Goal: Information Seeking & Learning: Learn about a topic

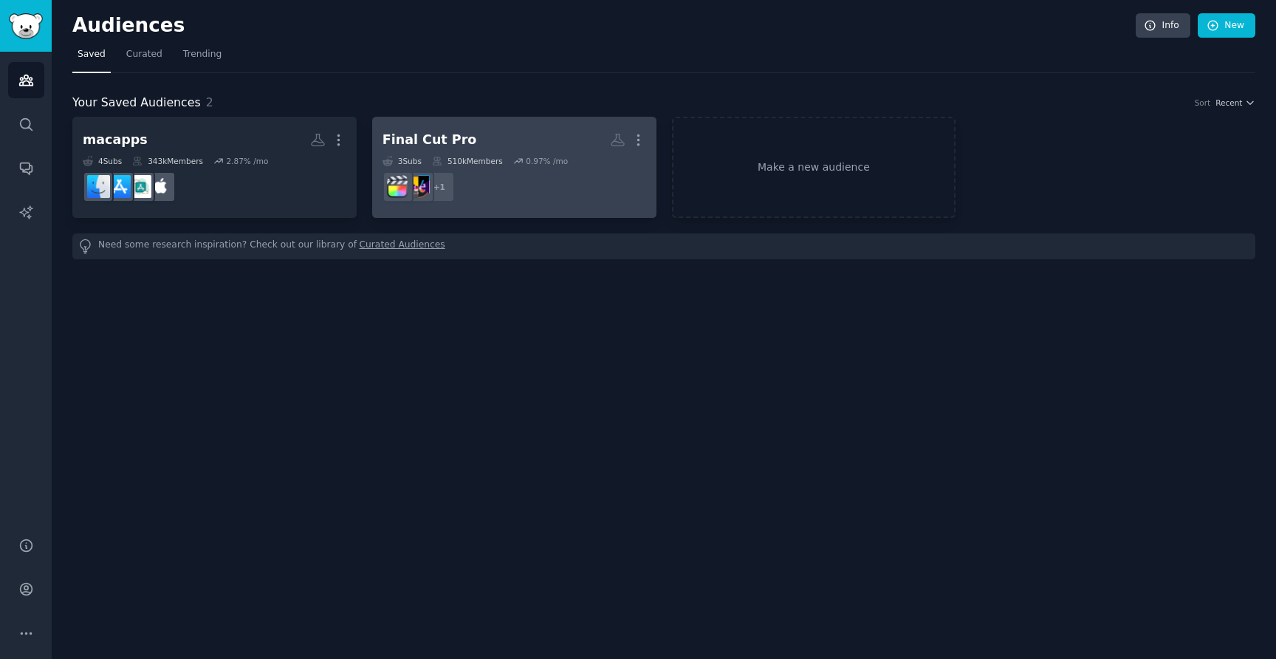
click at [524, 131] on h2 "Final Cut Pro More" at bounding box center [515, 140] width 264 height 26
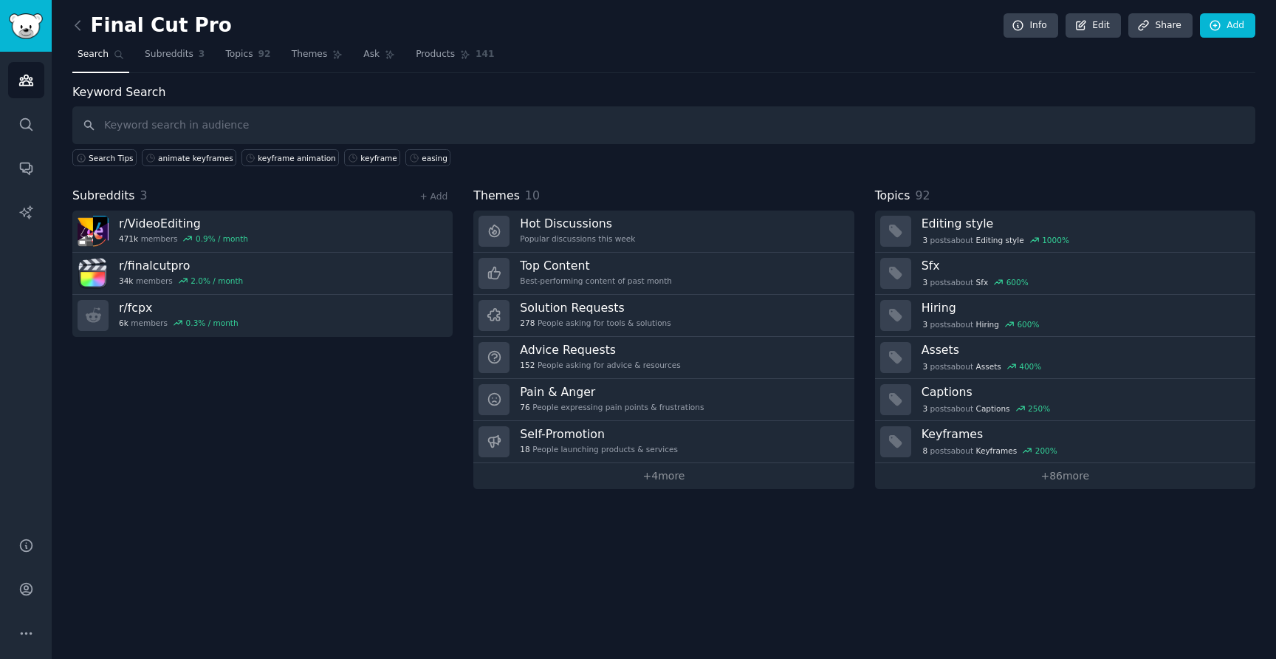
click at [163, 126] on input "text" at bounding box center [663, 125] width 1183 height 38
type input "keyframes"
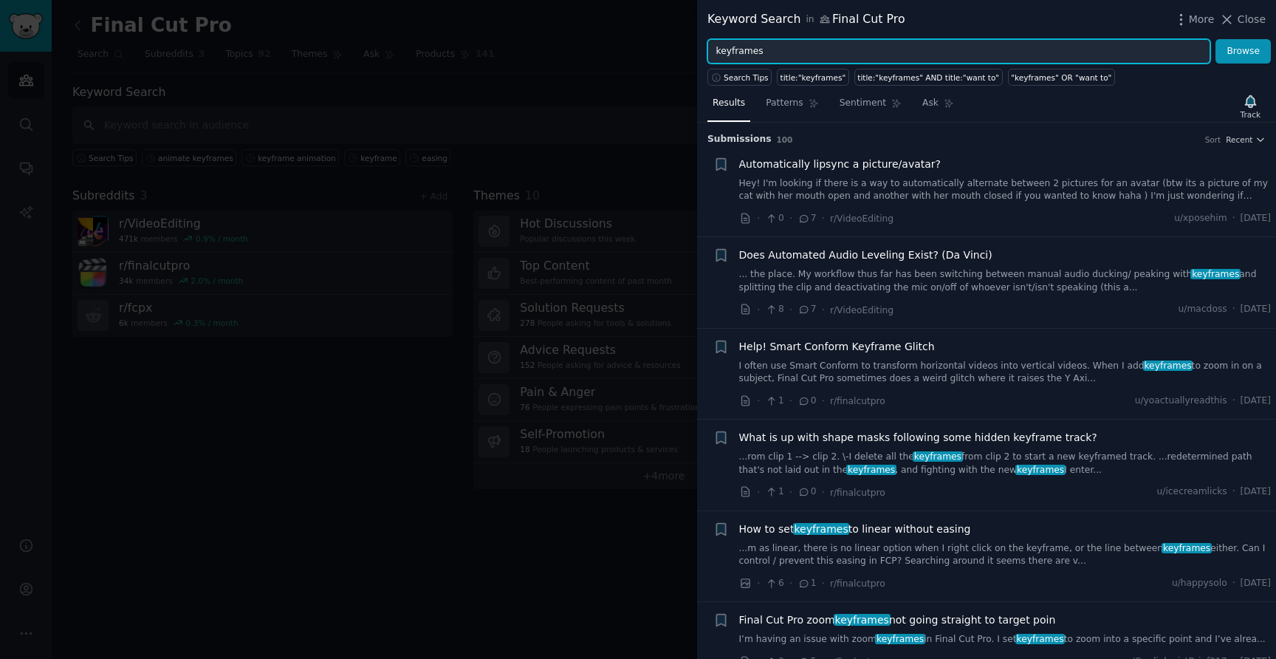
click at [717, 49] on input "keyframes" at bounding box center [959, 51] width 503 height 25
click at [1216, 39] on button "Browse" at bounding box center [1243, 51] width 55 height 25
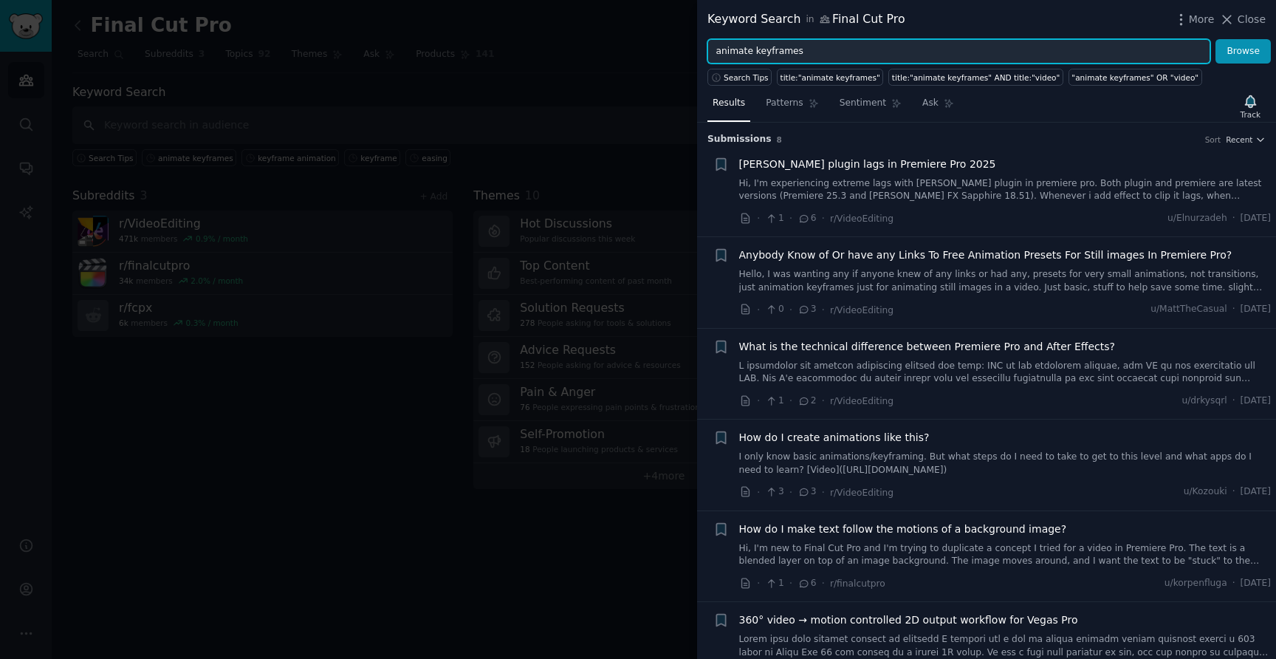
click at [807, 55] on input "animate keyframes" at bounding box center [959, 51] width 503 height 25
type input "animate keyframes in final cut pro"
click at [1216, 39] on button "Browse" at bounding box center [1243, 51] width 55 height 25
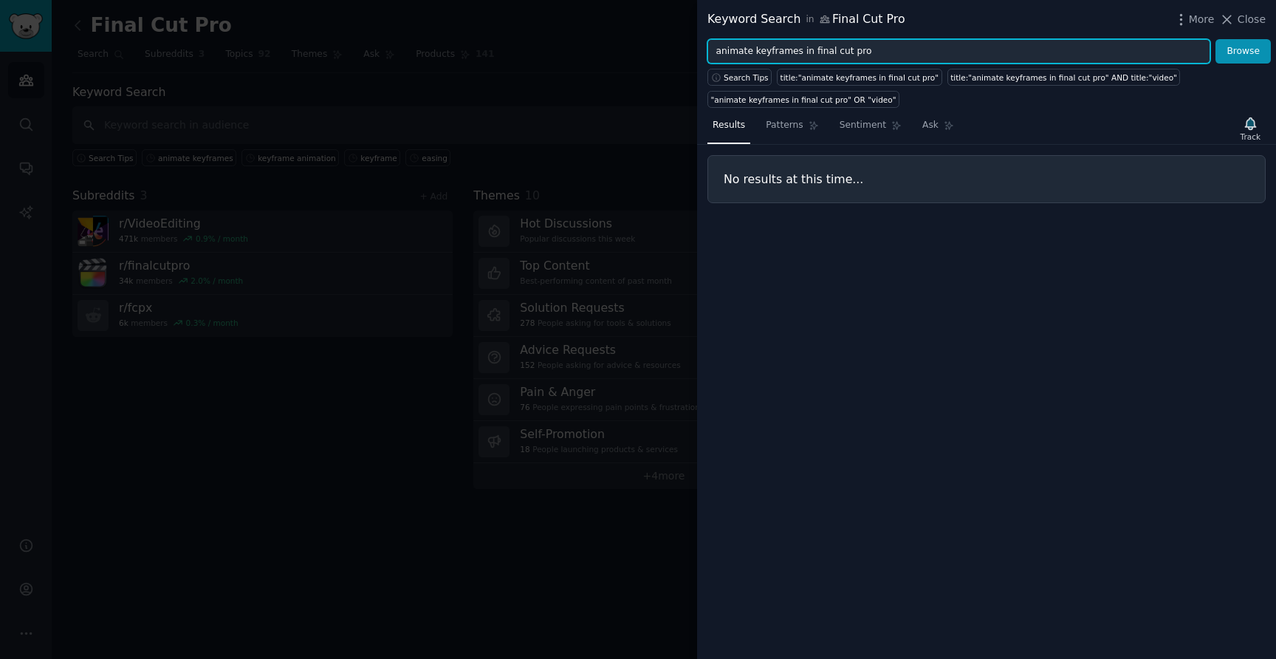
click at [855, 50] on input "animate keyframes in final cut pro" at bounding box center [959, 51] width 503 height 25
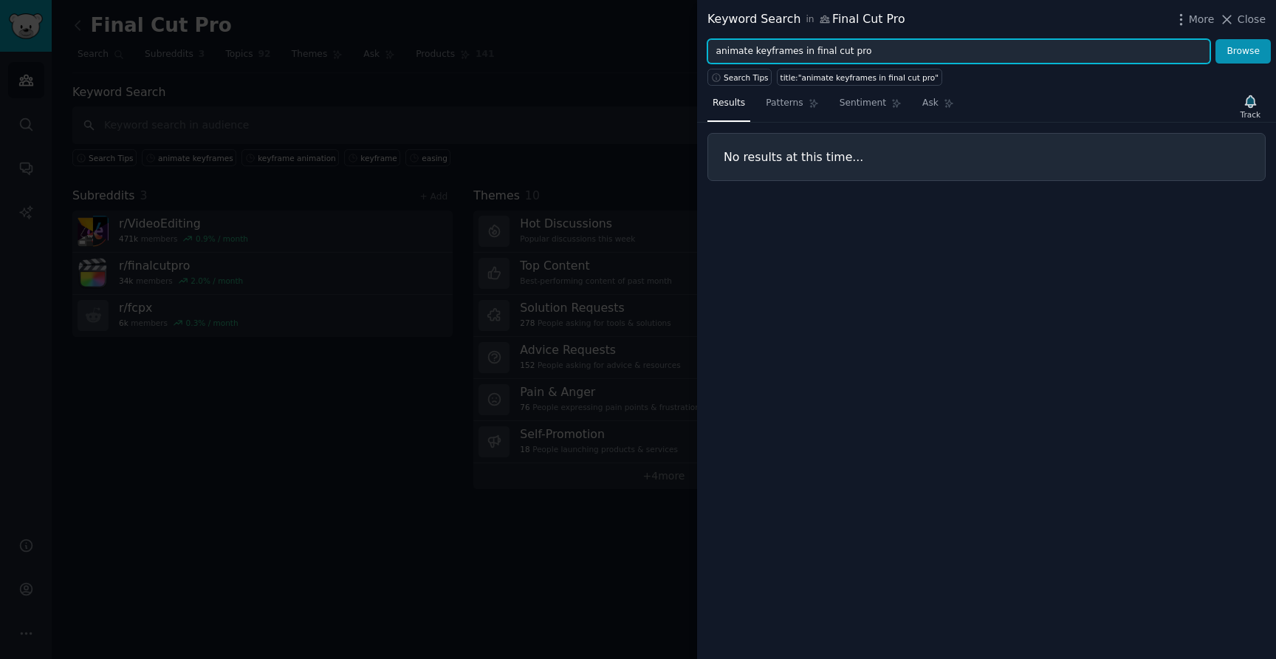
click at [855, 50] on input "animate keyframes in final cut pro" at bounding box center [959, 51] width 503 height 25
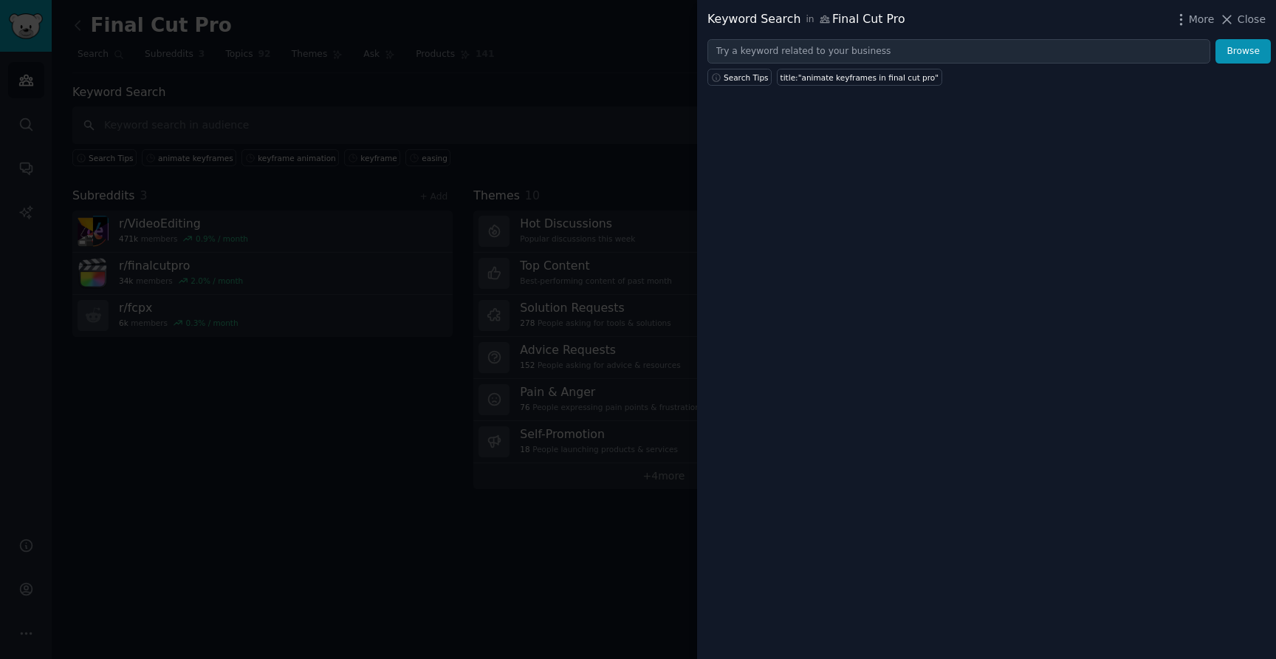
click at [261, 420] on div at bounding box center [638, 329] width 1276 height 659
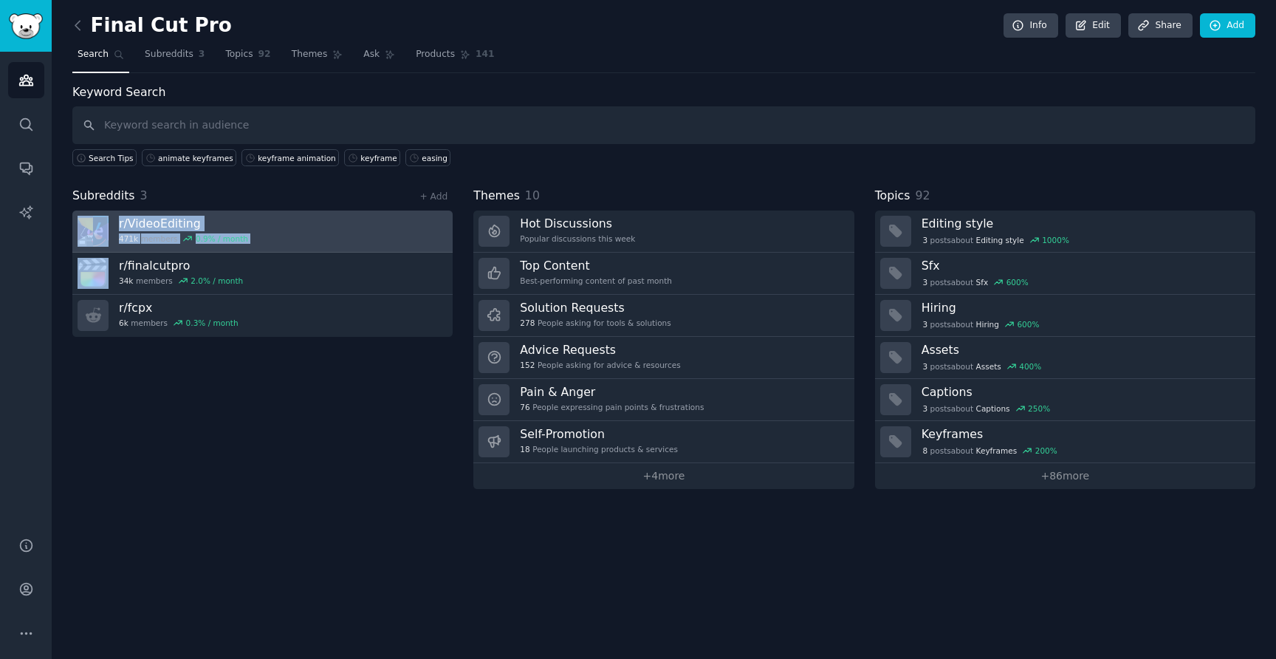
click at [352, 222] on link "r/ VideoEditing 471k members 0.9 % / month" at bounding box center [262, 232] width 380 height 42
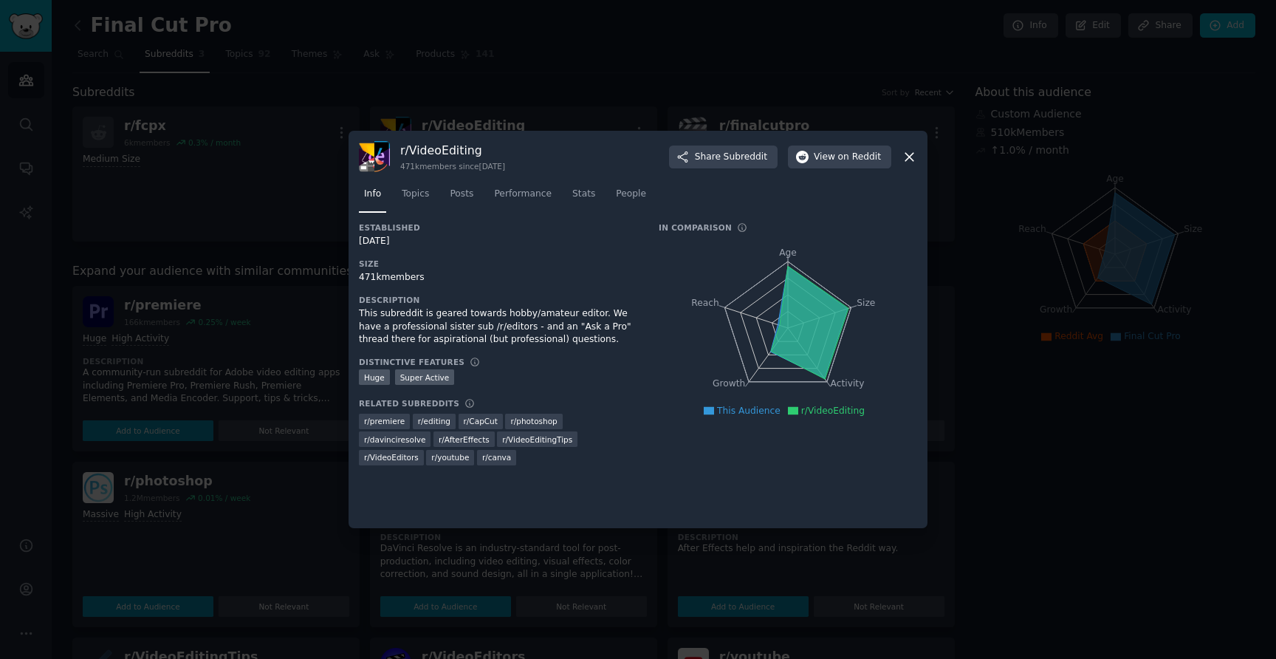
click at [910, 157] on icon at bounding box center [910, 157] width 8 height 8
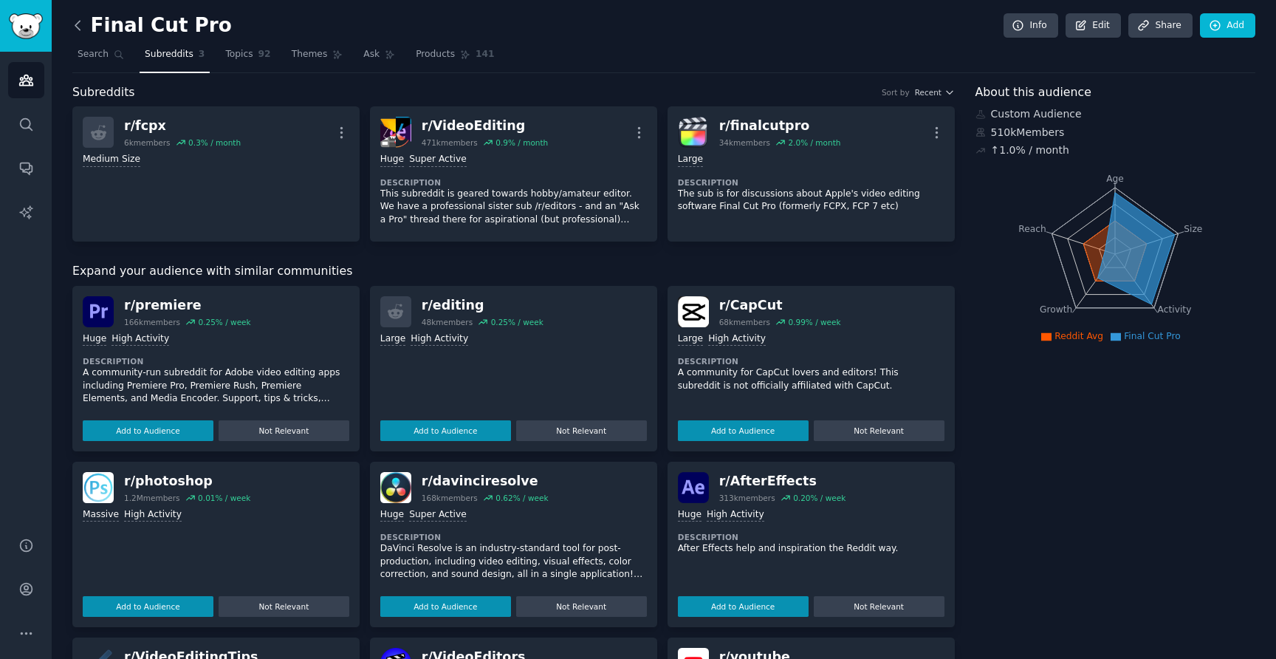
click at [72, 18] on icon at bounding box center [78, 26] width 16 height 16
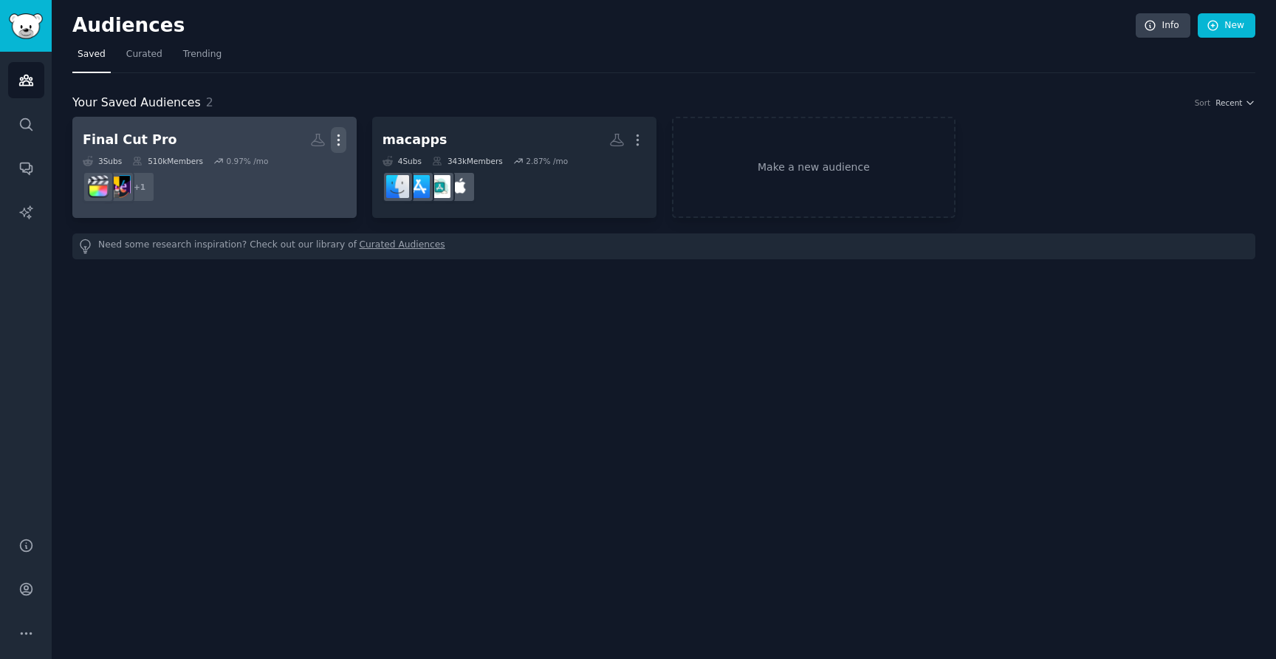
click at [343, 139] on icon "button" at bounding box center [339, 140] width 16 height 16
click at [290, 167] on p "Delete" at bounding box center [298, 171] width 34 height 16
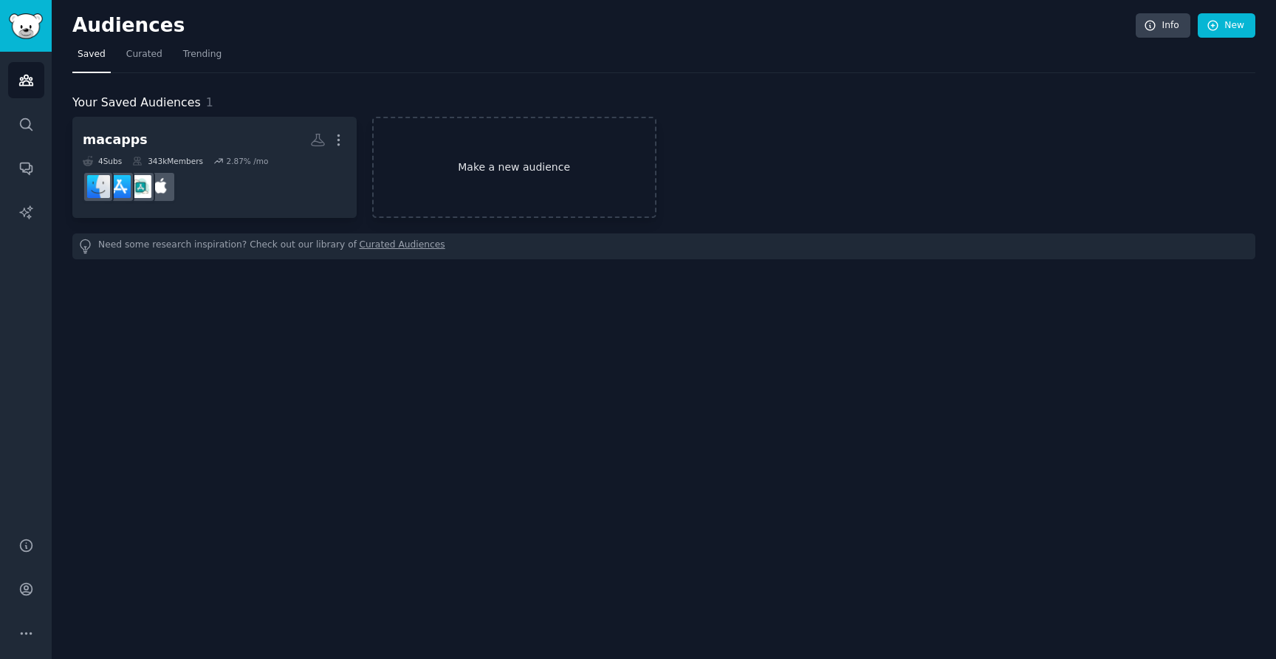
click at [546, 176] on link "Make a new audience" at bounding box center [514, 167] width 284 height 101
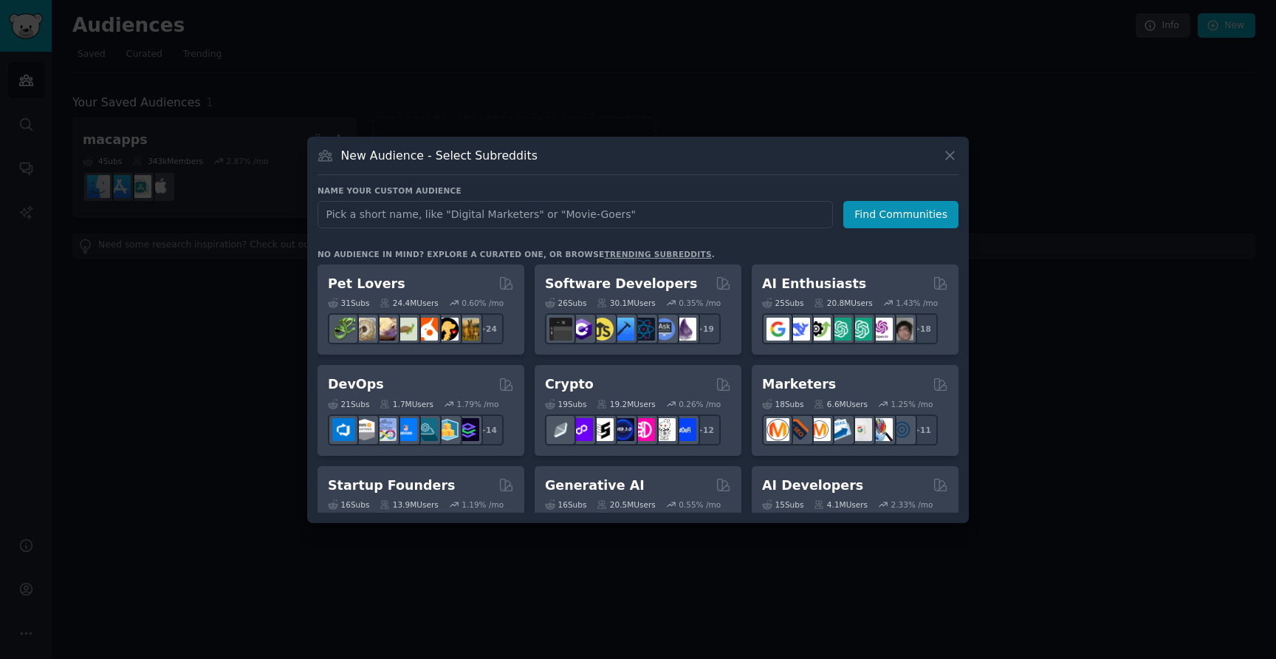
click at [396, 221] on input "text" at bounding box center [576, 214] width 516 height 27
type input "Final Cut Pro"
click at [874, 209] on button "Find Communities" at bounding box center [901, 214] width 115 height 27
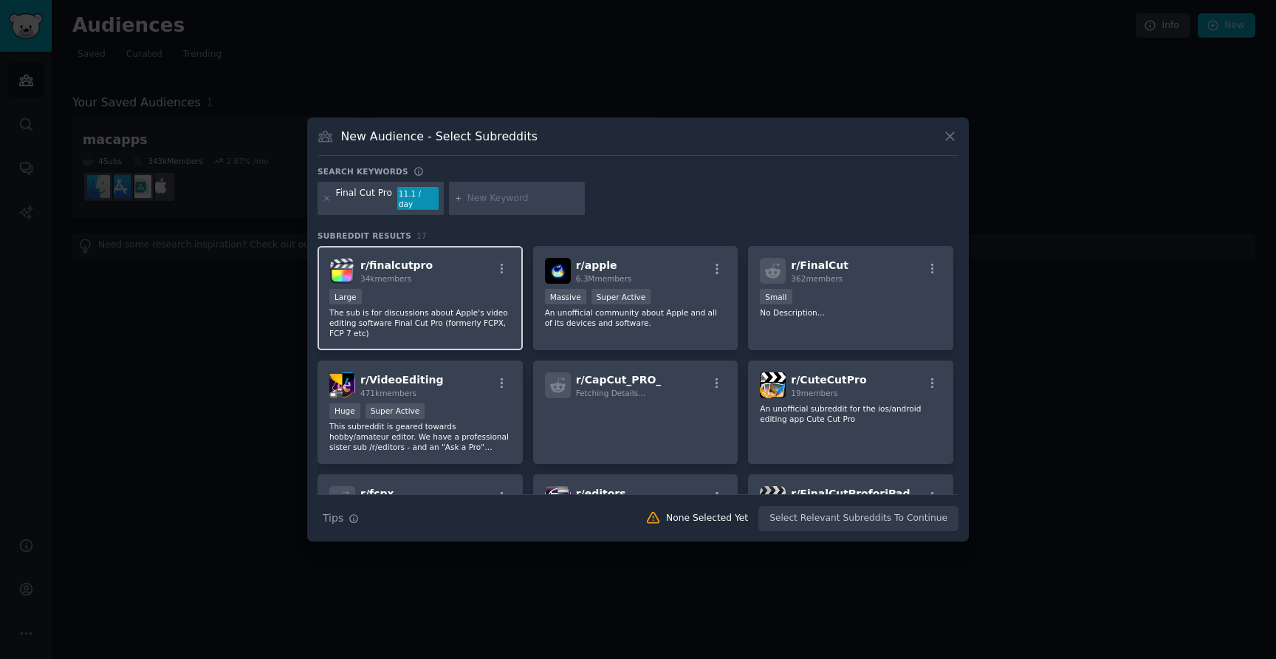
click at [451, 295] on div "Large" at bounding box center [420, 298] width 182 height 18
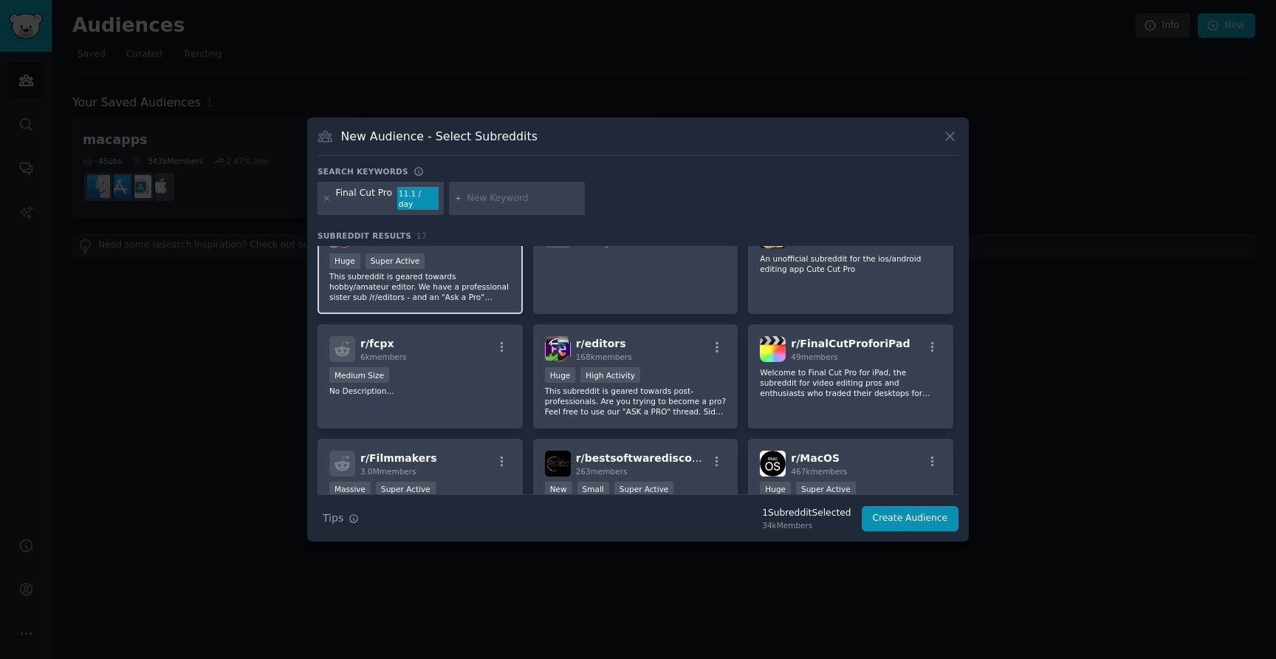
scroll to position [154, 0]
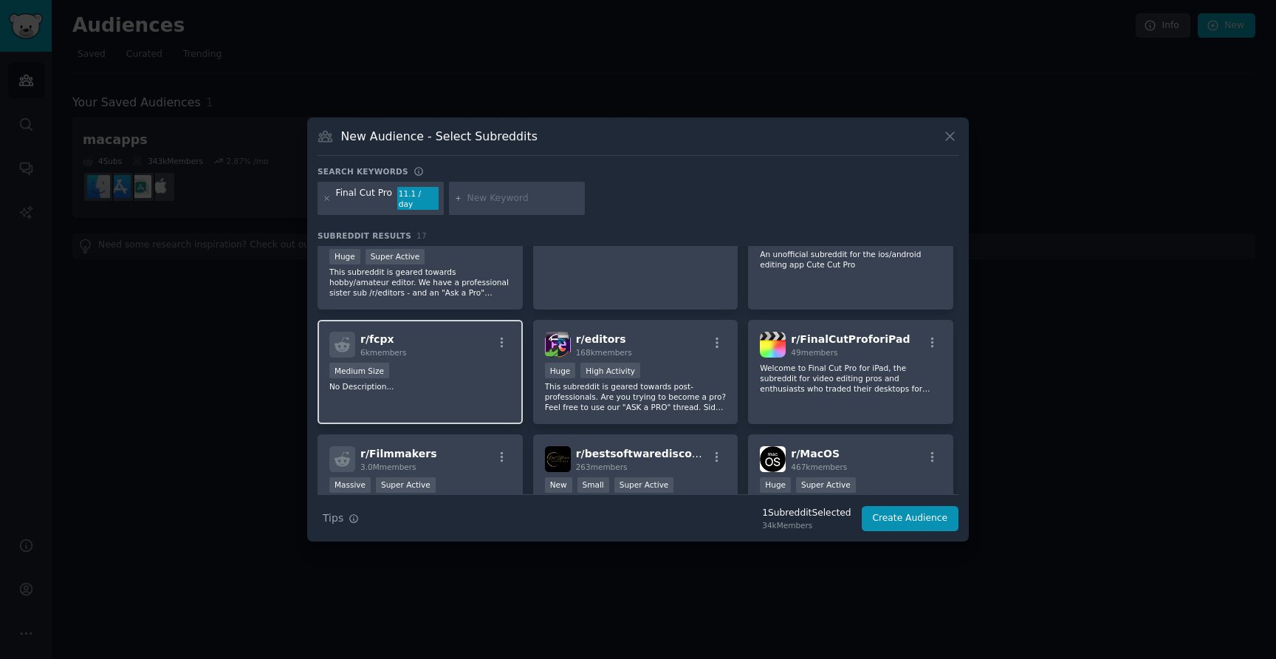
click at [408, 349] on div "r/ fcpx 6k members" at bounding box center [420, 345] width 182 height 26
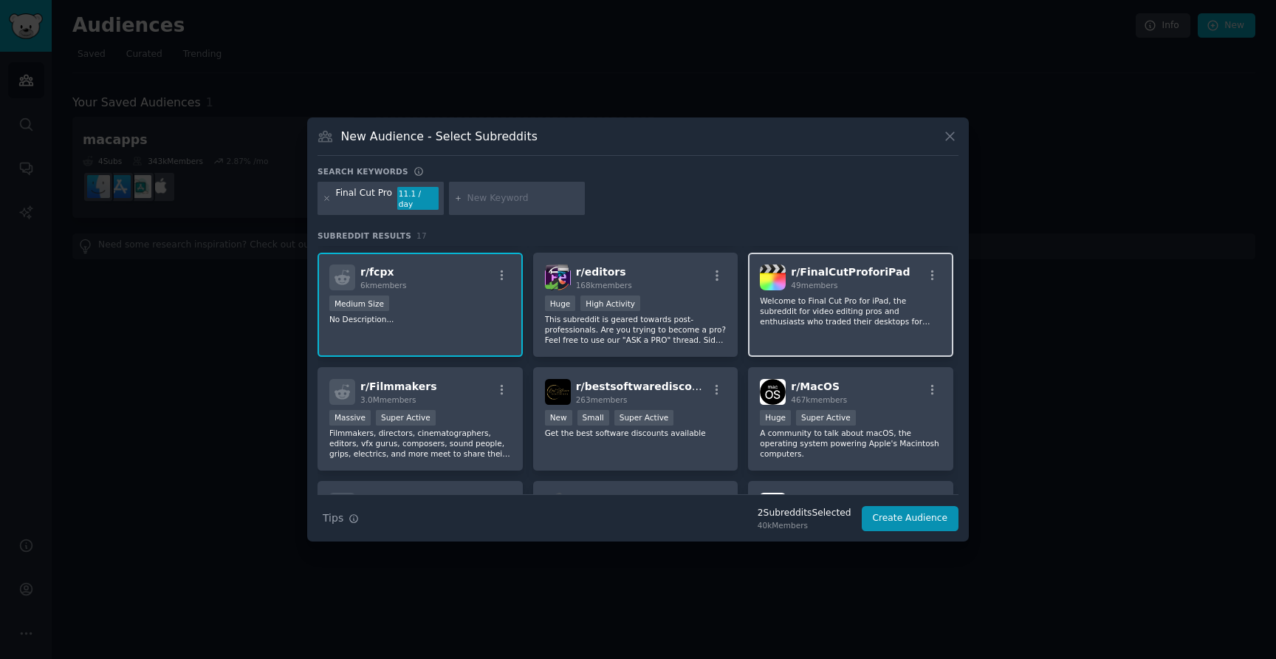
scroll to position [0, 0]
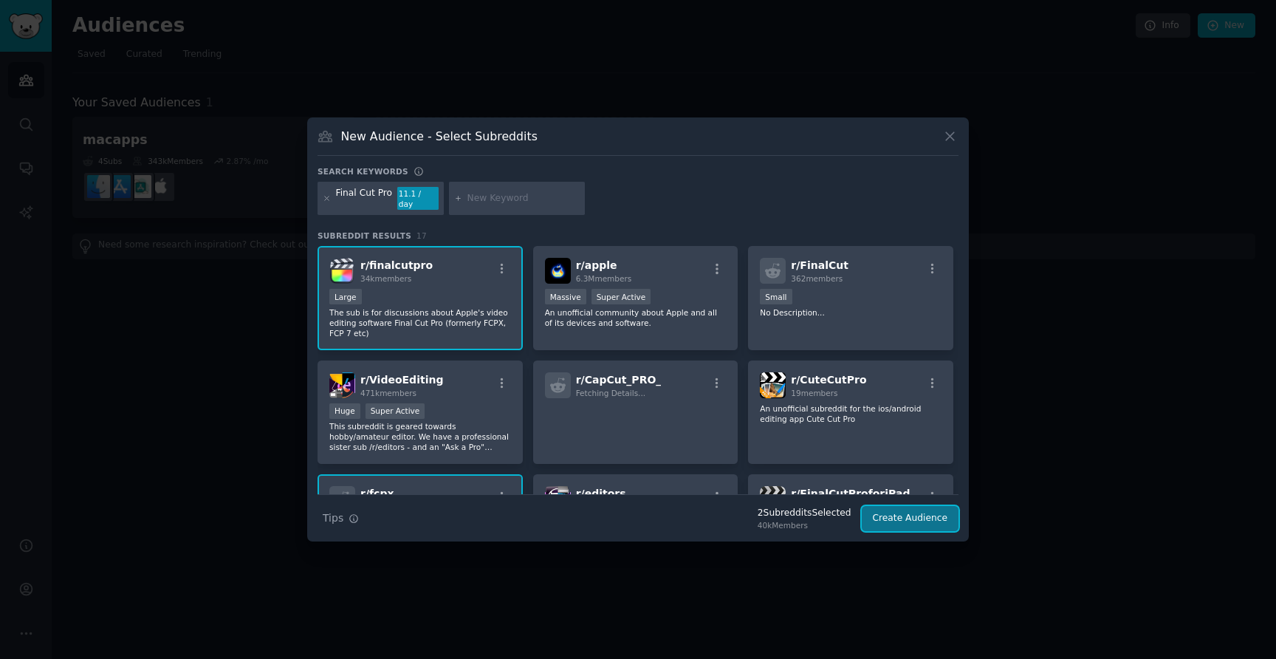
click at [895, 510] on button "Create Audience" at bounding box center [911, 518] width 98 height 25
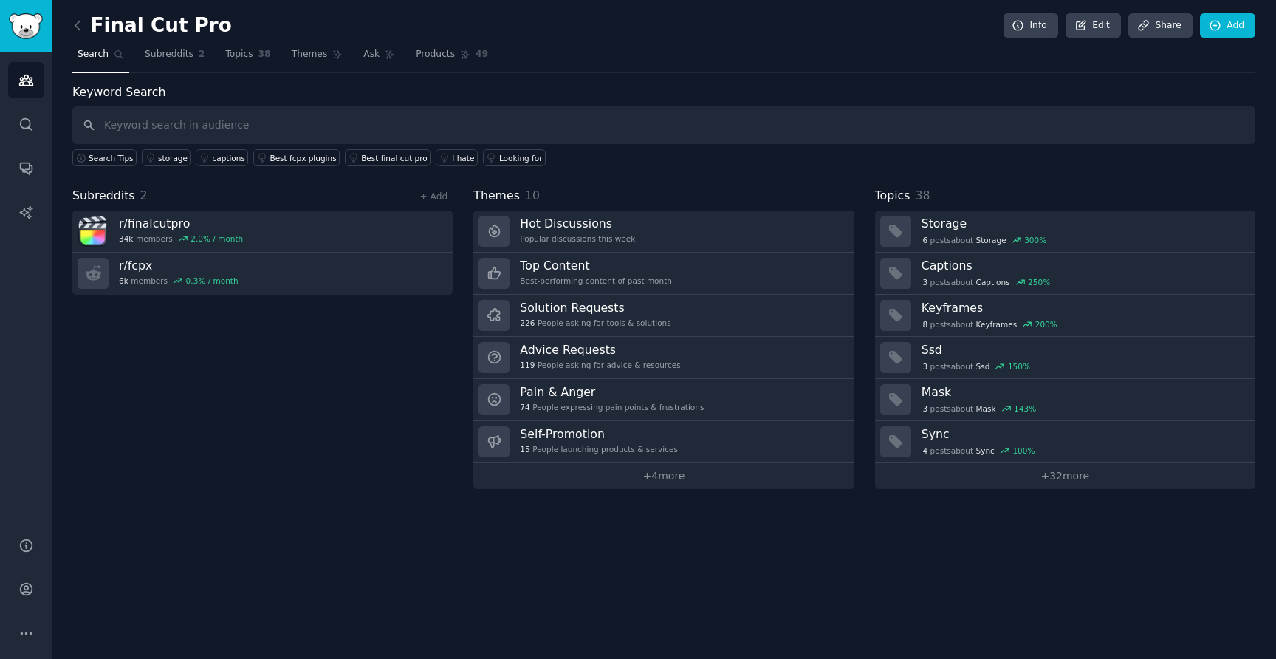
click at [285, 116] on input "text" at bounding box center [663, 125] width 1183 height 38
type input "keyframes"
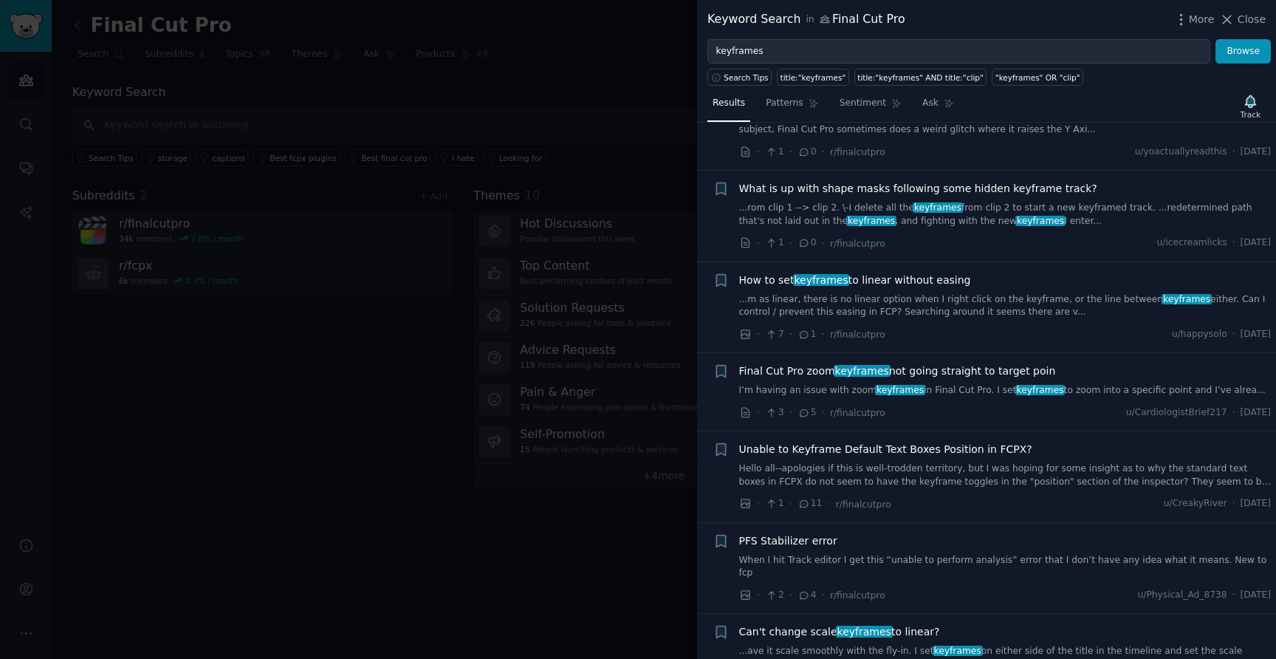
scroll to position [89, 0]
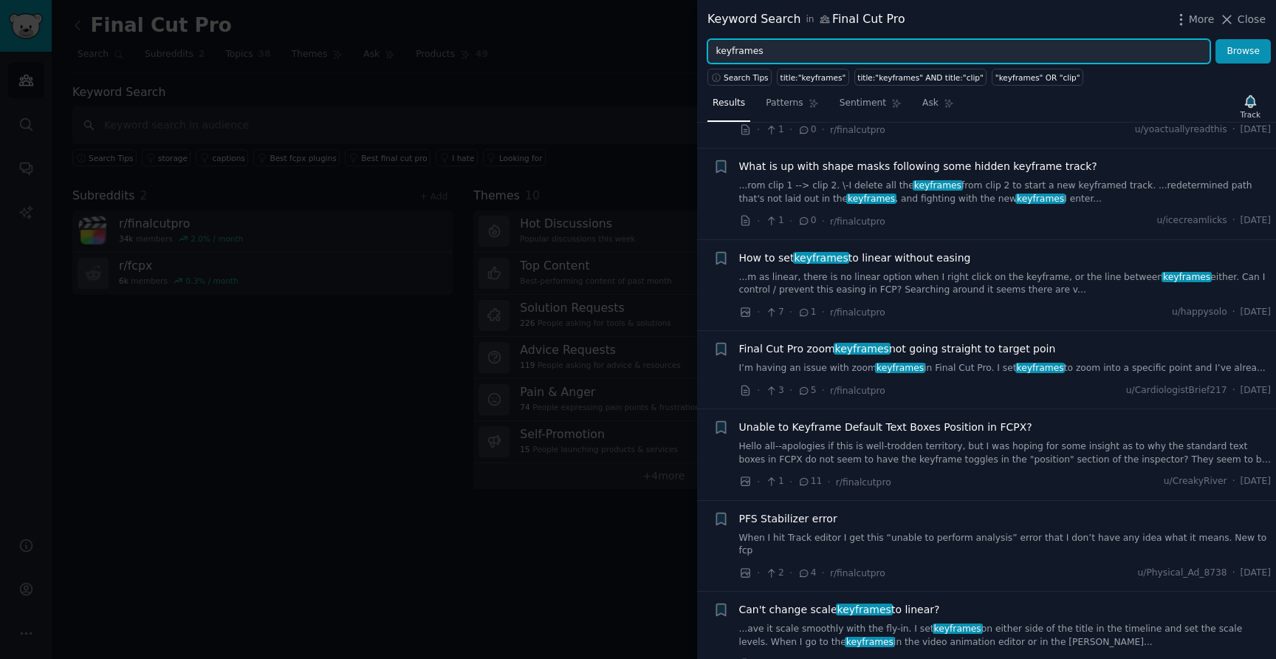
click at [745, 56] on input "keyframes" at bounding box center [959, 51] width 503 height 25
type input "easyease"
click at [1216, 39] on button "Browse" at bounding box center [1243, 51] width 55 height 25
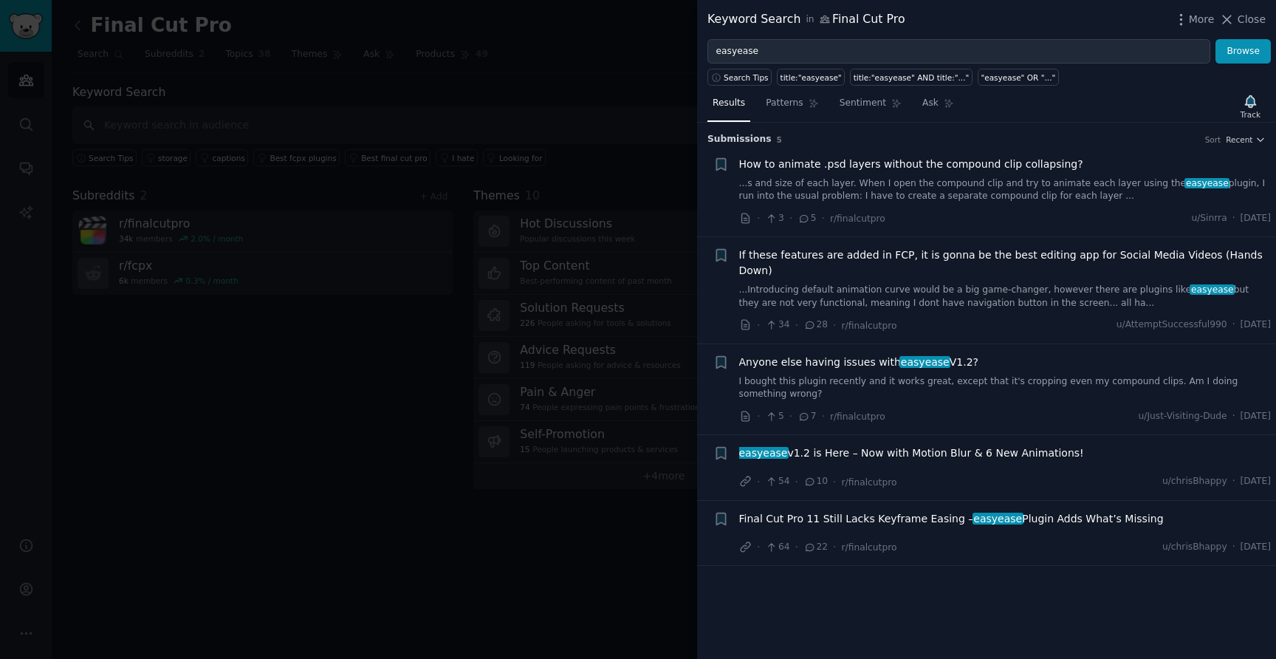
click at [868, 375] on link "I bought this plugin recently and it works great, except that it's cropping eve…" at bounding box center [1005, 388] width 533 height 26
click at [898, 284] on link "...Introducing default animation curve would be a big game-changer, however the…" at bounding box center [1005, 297] width 533 height 26
click at [885, 183] on link "...s and size of each layer. When I open the compound clip and try to animate e…" at bounding box center [1005, 190] width 533 height 26
click at [836, 375] on link "I bought this plugin recently and it works great, except that it's cropping eve…" at bounding box center [1005, 388] width 533 height 26
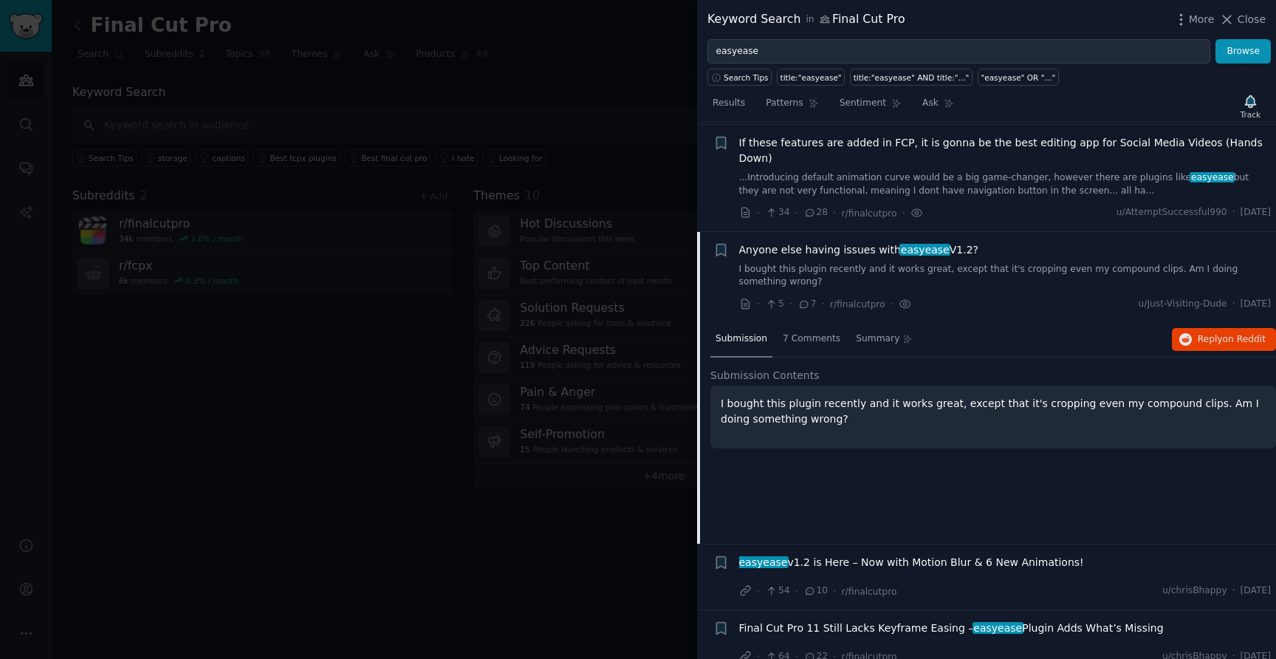
scroll to position [113, 0]
click at [1208, 332] on span "Reply on Reddit" at bounding box center [1232, 338] width 68 height 13
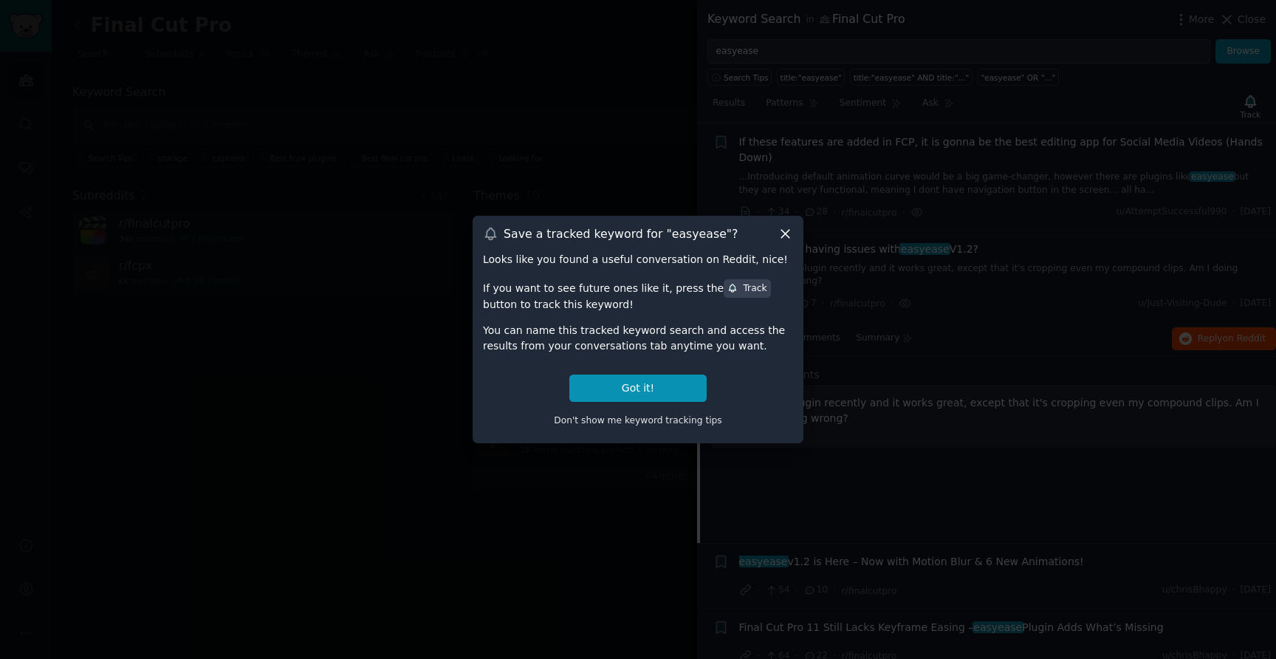
click at [789, 229] on icon at bounding box center [786, 234] width 16 height 16
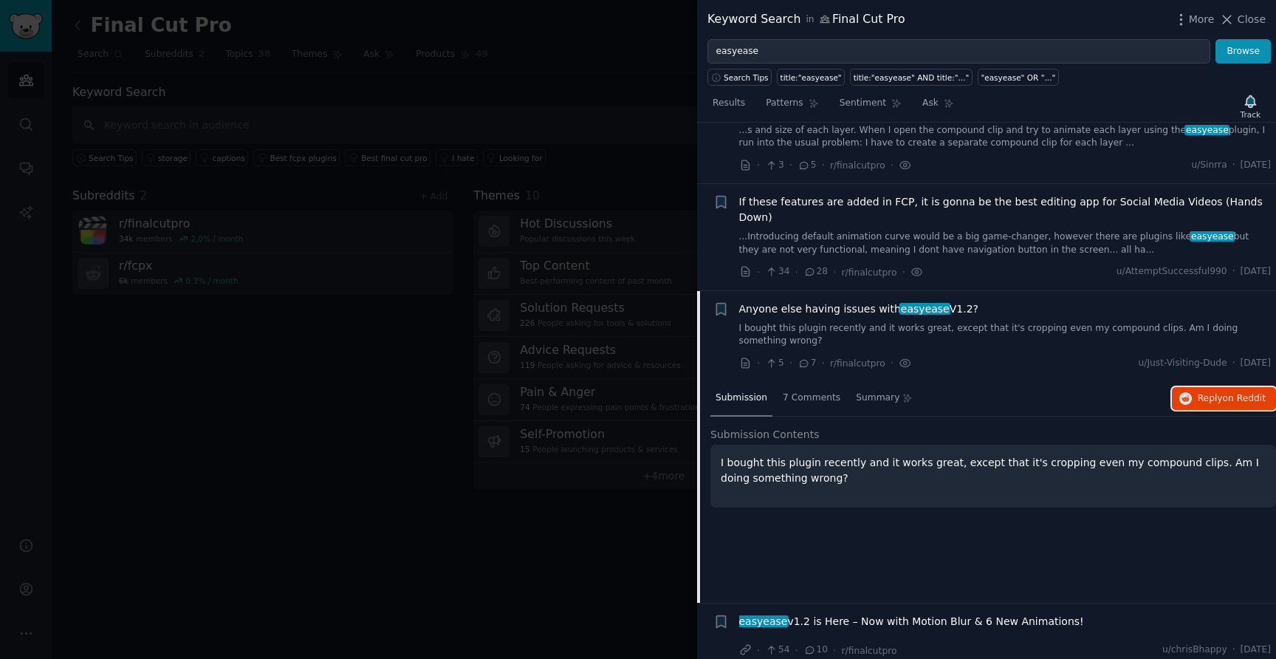
scroll to position [30, 0]
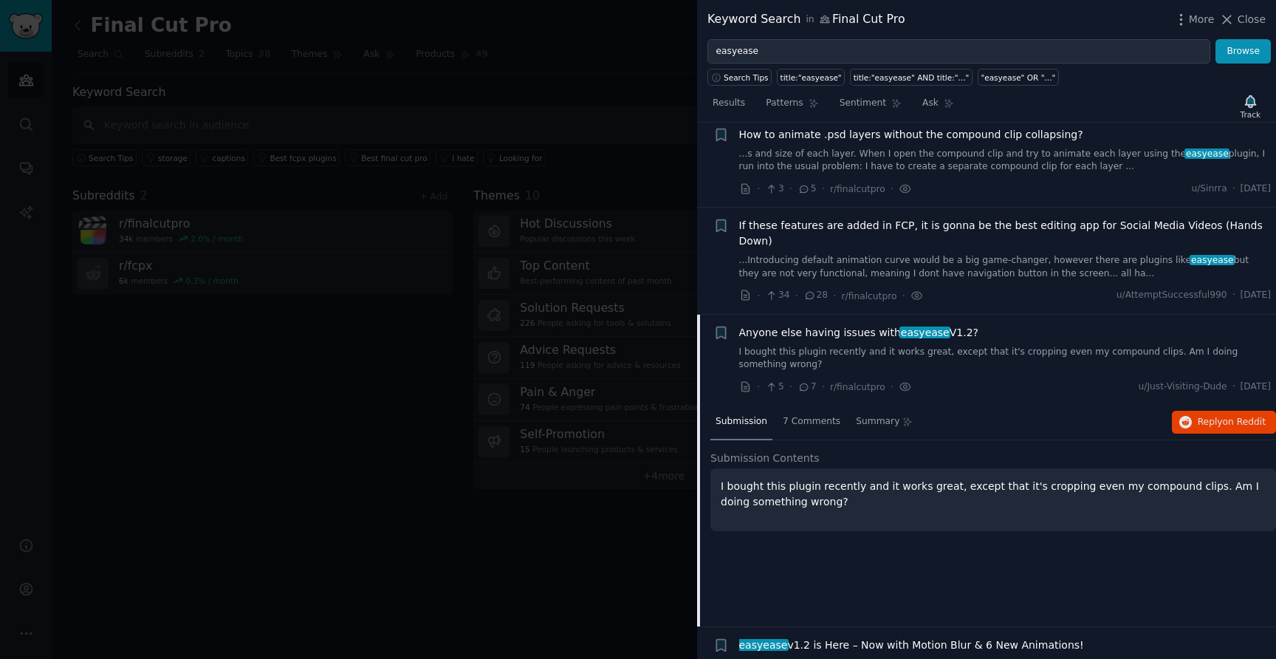
click at [813, 254] on link "...Introducing default animation curve would be a big game-changer, however the…" at bounding box center [1005, 267] width 533 height 26
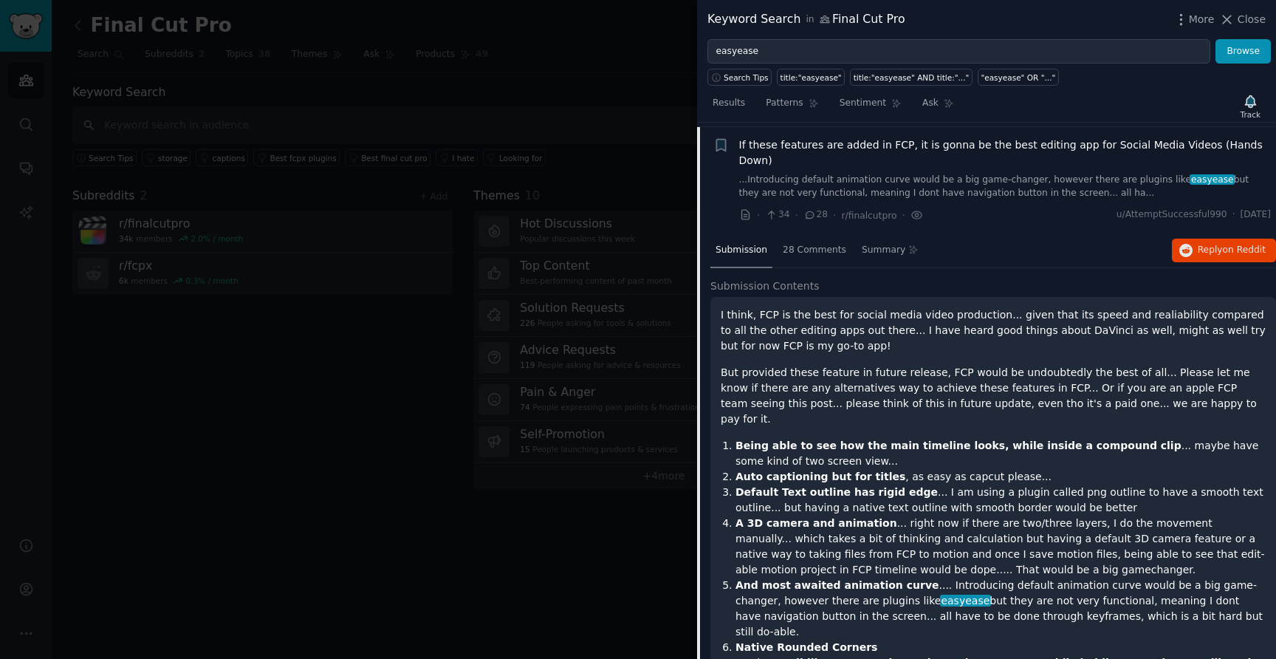
scroll to position [114, 0]
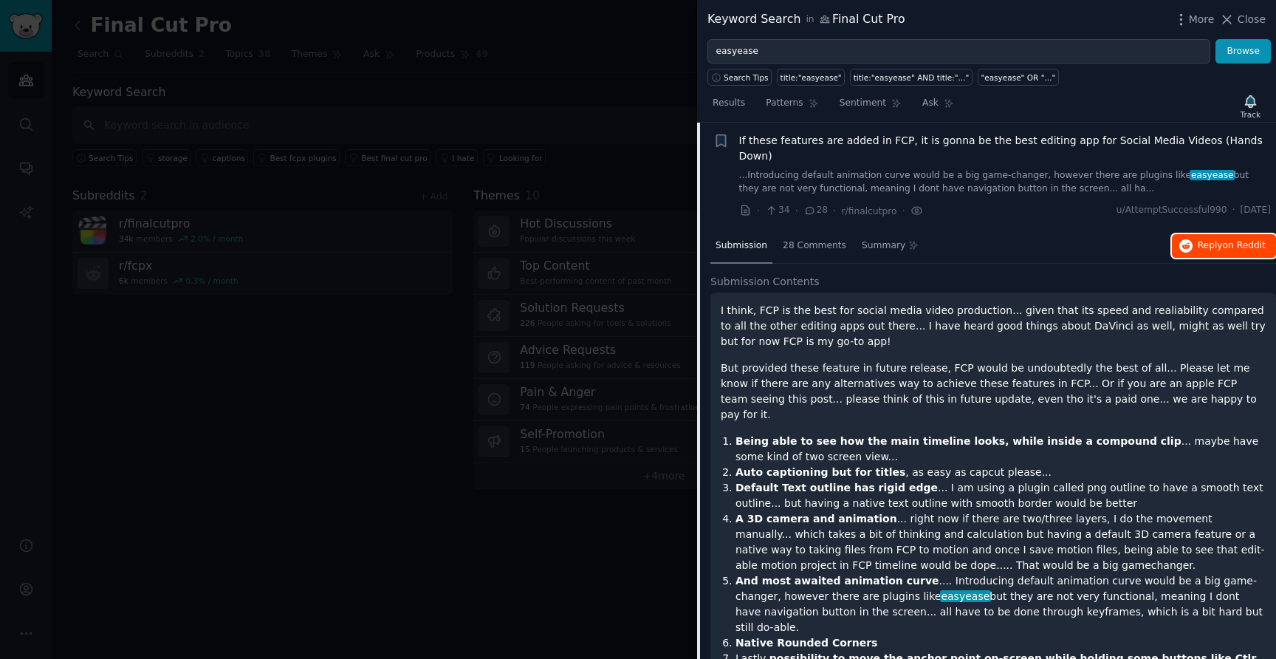
click at [1191, 234] on button "Reply on Reddit" at bounding box center [1224, 246] width 104 height 24
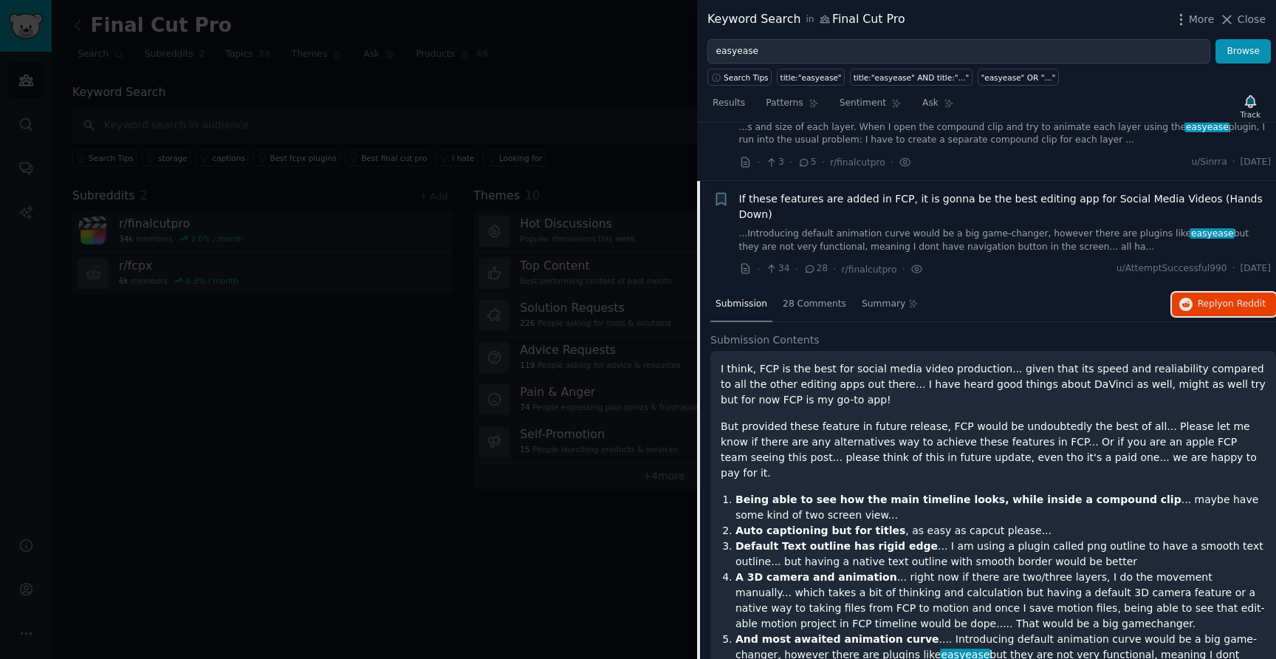
scroll to position [0, 0]
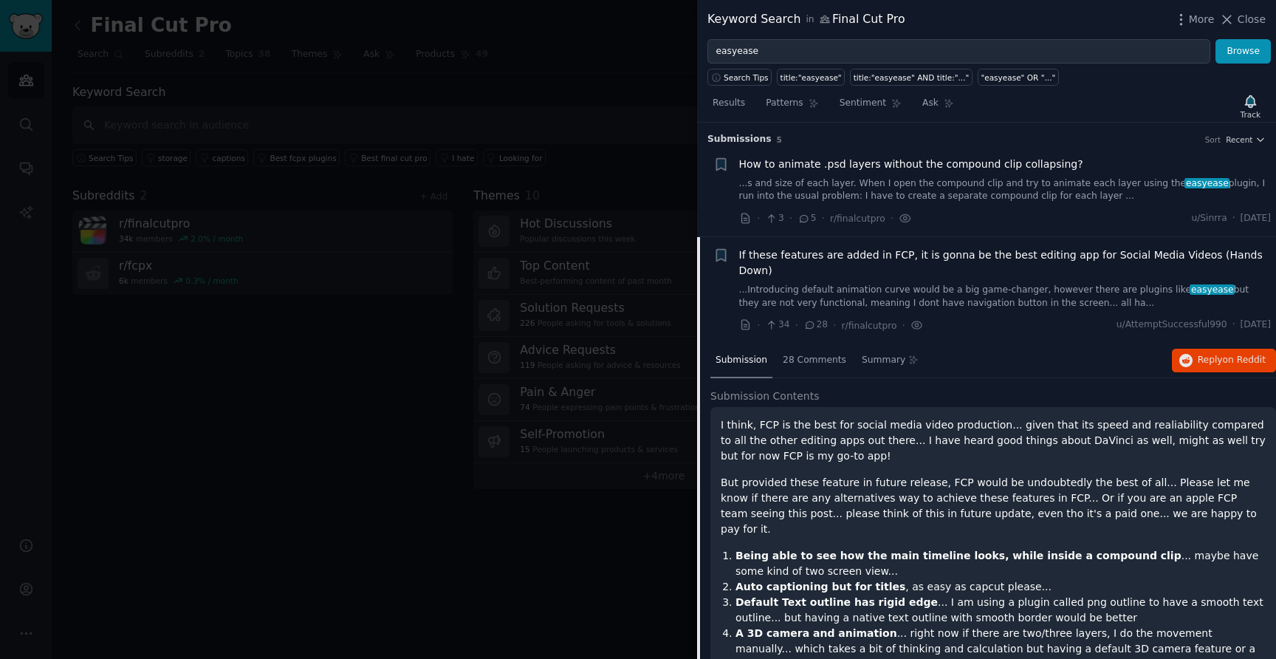
click at [952, 185] on link "...s and size of each layer. When I open the compound clip and try to animate e…" at bounding box center [1005, 190] width 533 height 26
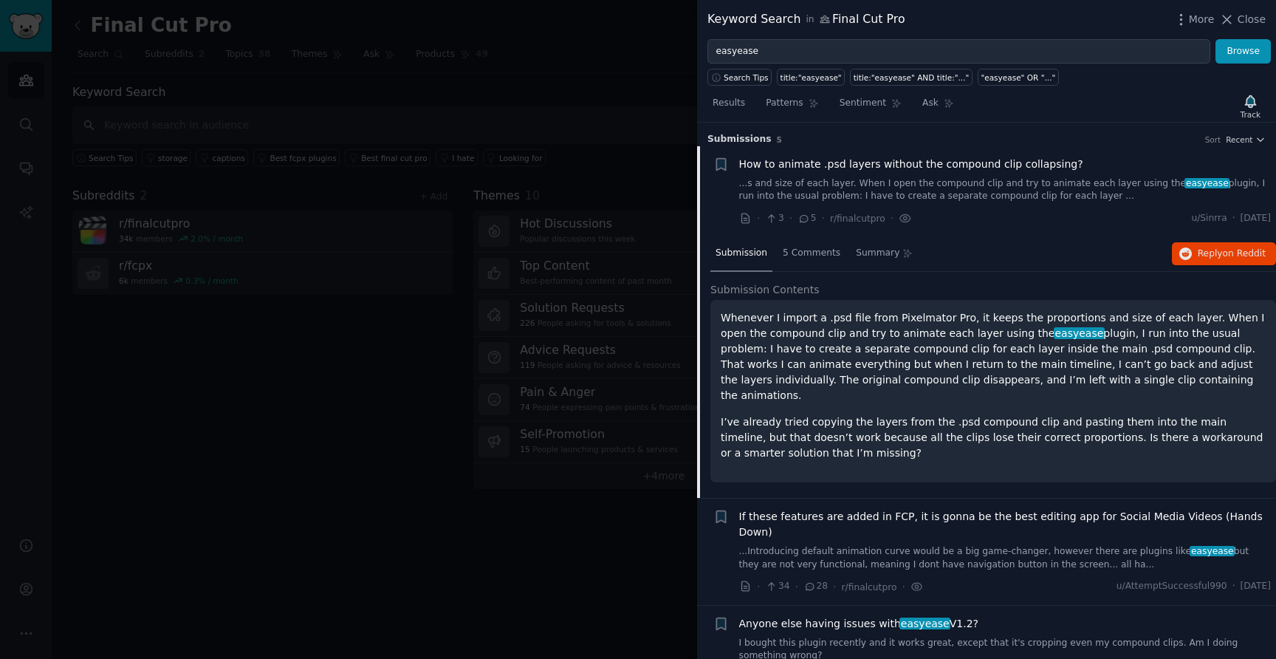
scroll to position [23, 0]
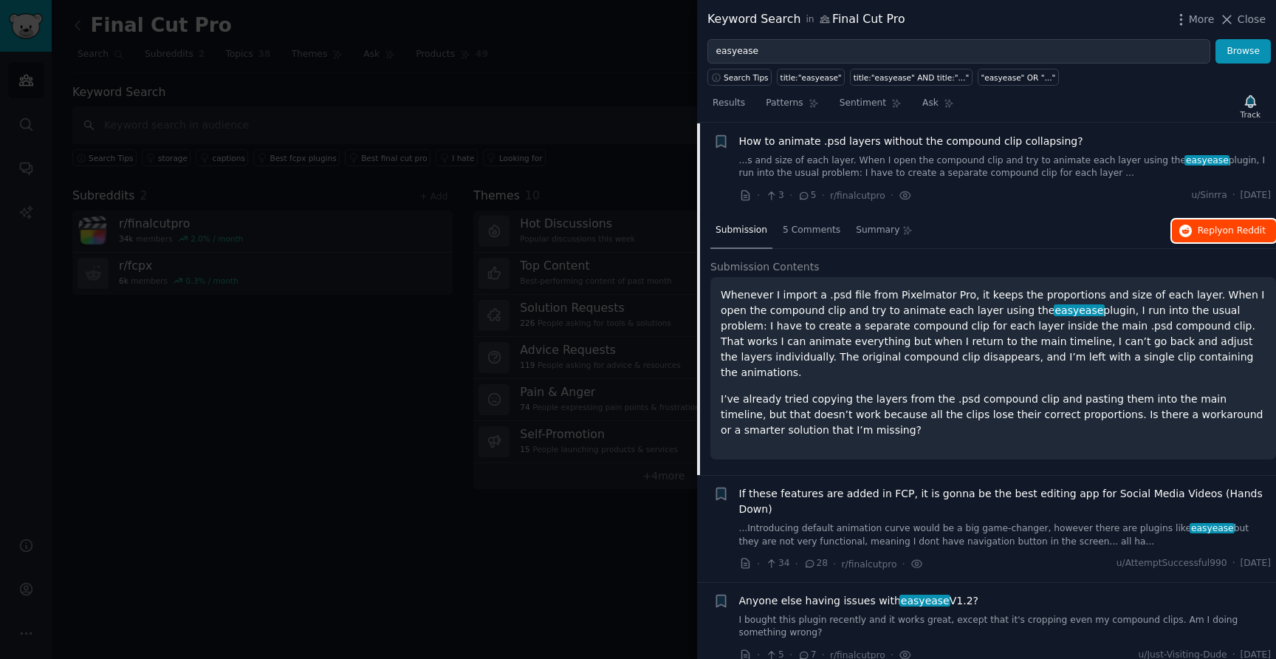
click at [1223, 228] on span "on Reddit" at bounding box center [1244, 230] width 43 height 10
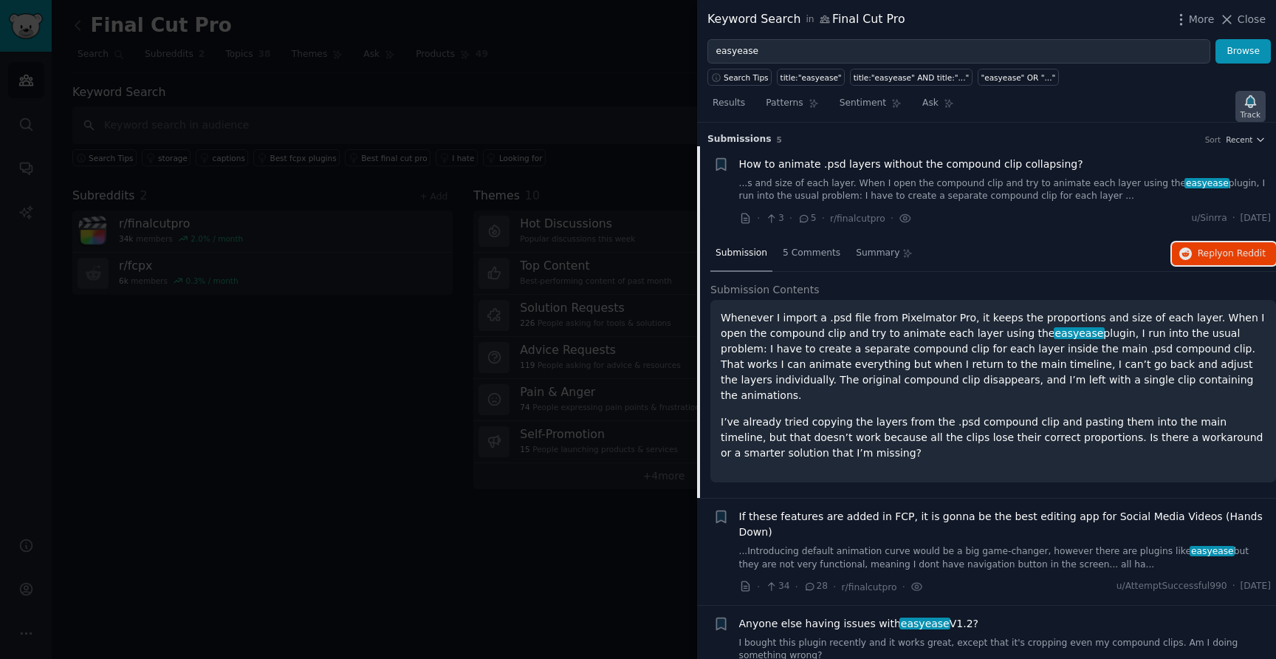
click at [1245, 98] on icon "button" at bounding box center [1251, 102] width 16 height 16
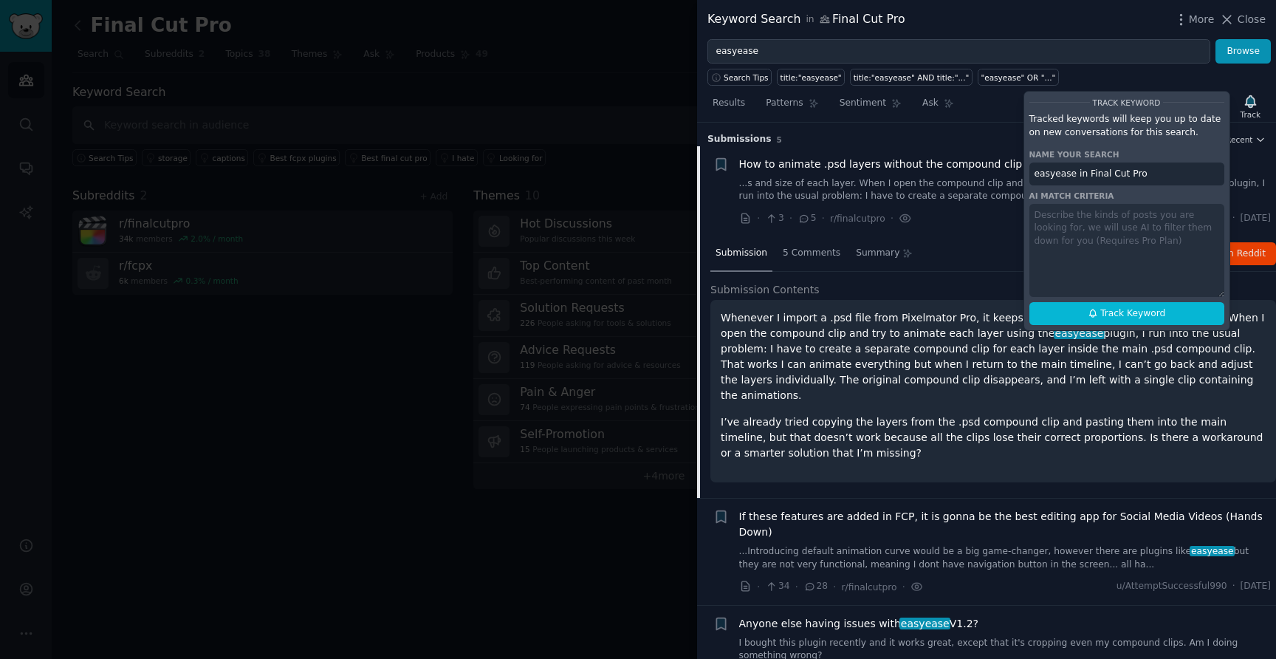
click at [1036, 175] on input "easyease in Final Cut Pro" at bounding box center [1127, 175] width 195 height 24
click at [1034, 171] on input "easyease in Final Cut Pro" at bounding box center [1127, 175] width 195 height 24
click at [1078, 172] on input ""easyease in Final Cut Pro" at bounding box center [1127, 175] width 195 height 24
click at [1160, 172] on input ""easyease" in Final Cut Pro" at bounding box center [1127, 175] width 195 height 24
click at [1132, 307] on span "Track Keyword" at bounding box center [1133, 313] width 65 height 13
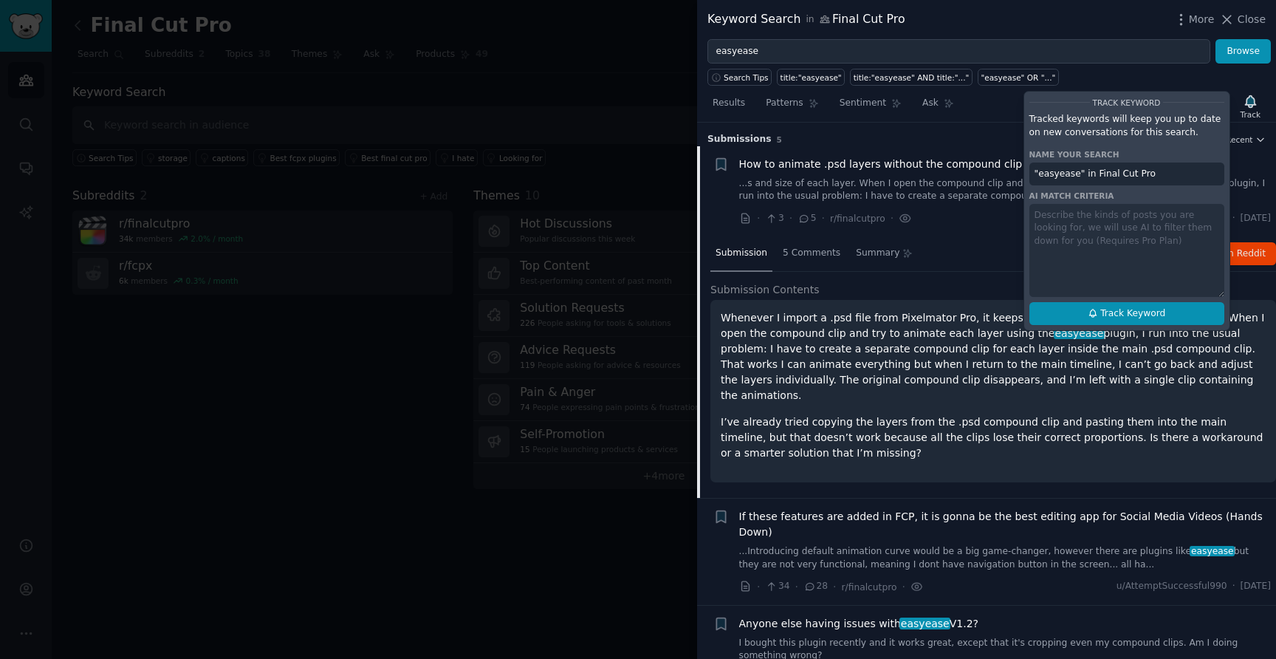
type input ""easyease" in Final Cut Pro"
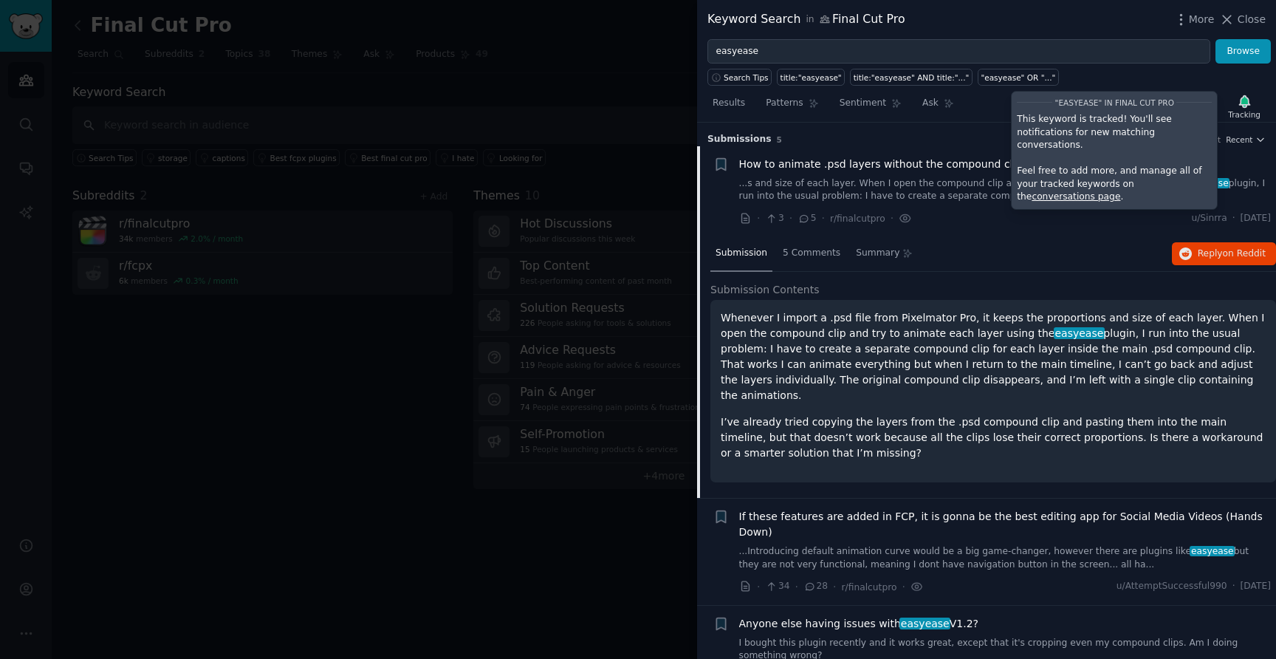
click at [999, 102] on div "Results Patterns Sentiment Ask Tracking "easyease" in Final Cut Pro This keywor…" at bounding box center [986, 107] width 579 height 32
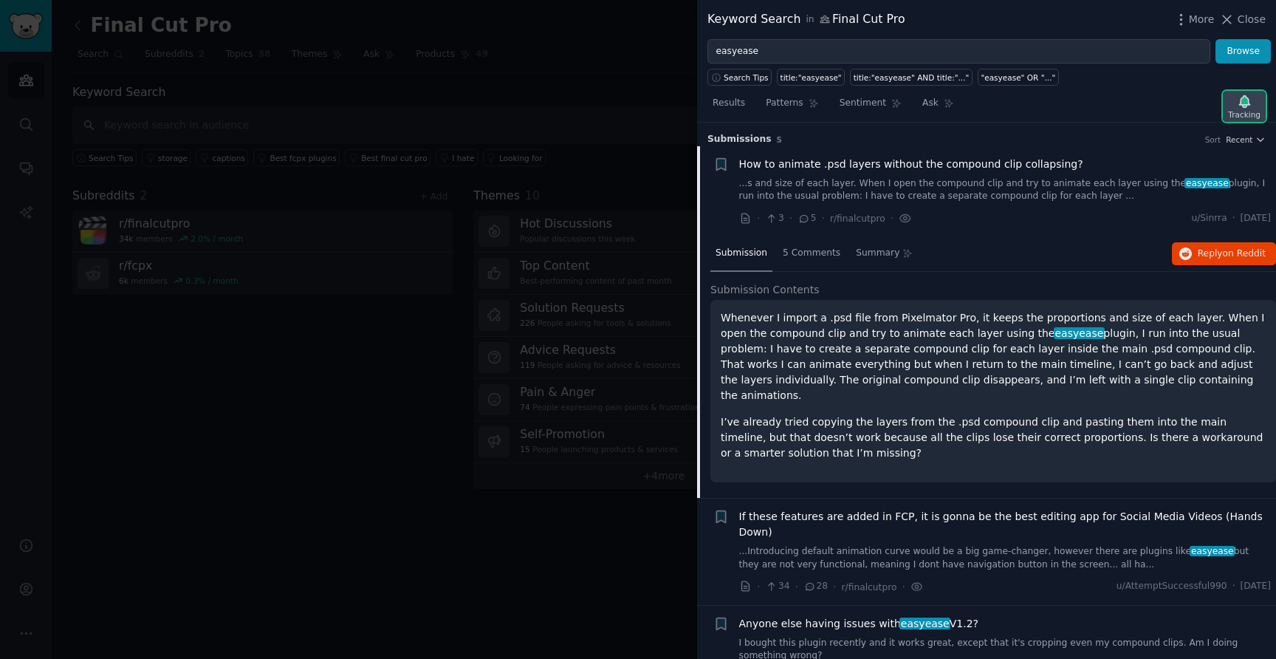
click at [1244, 104] on icon "button" at bounding box center [1244, 101] width 10 height 12
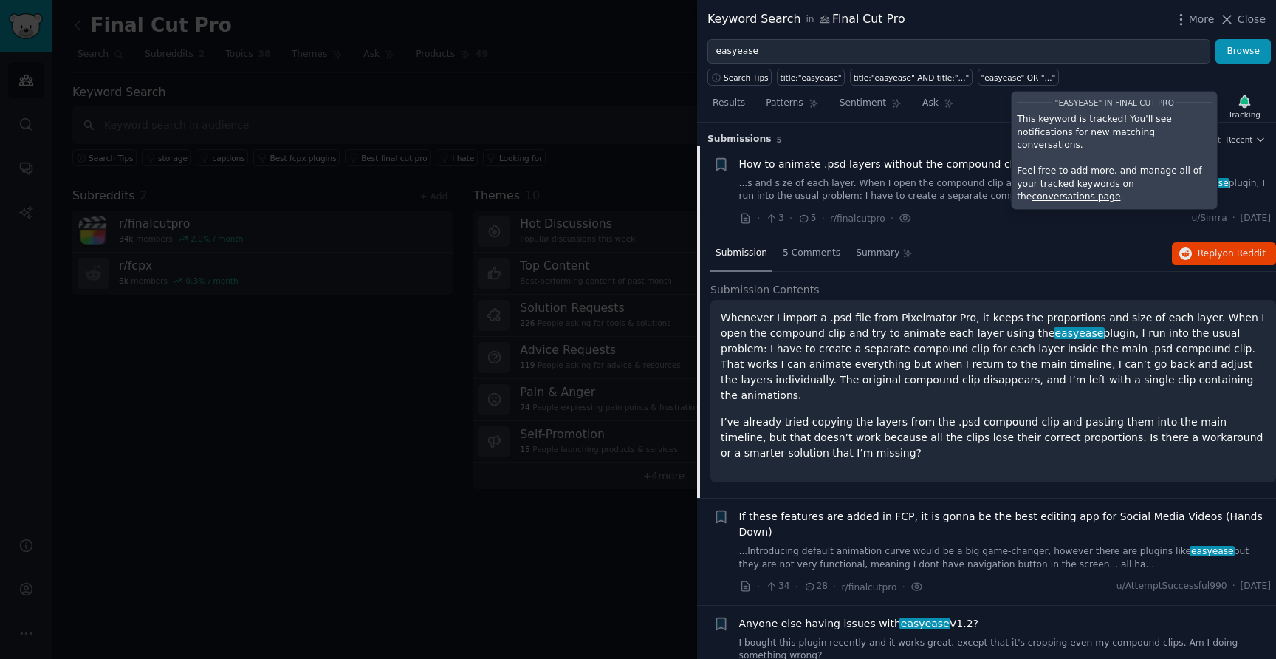
click at [983, 121] on div "Results Patterns Sentiment Ask Tracking "easyease" in Final Cut Pro This keywor…" at bounding box center [986, 107] width 579 height 32
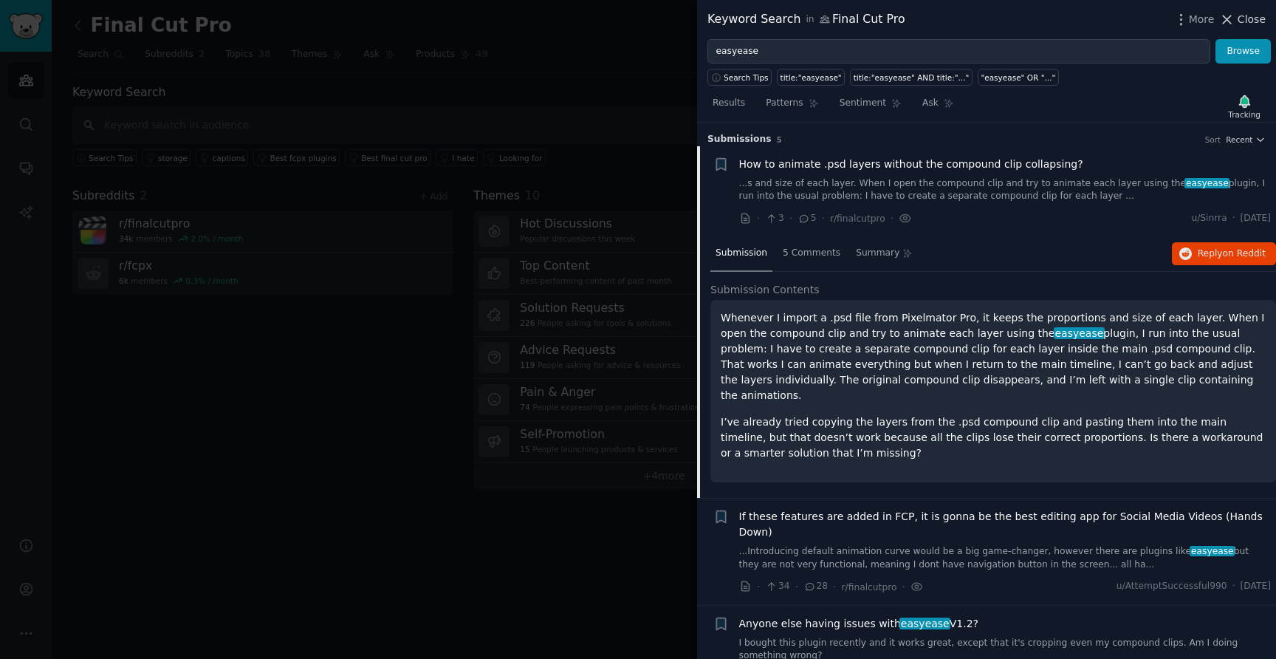
click at [1235, 17] on icon at bounding box center [1228, 20] width 16 height 16
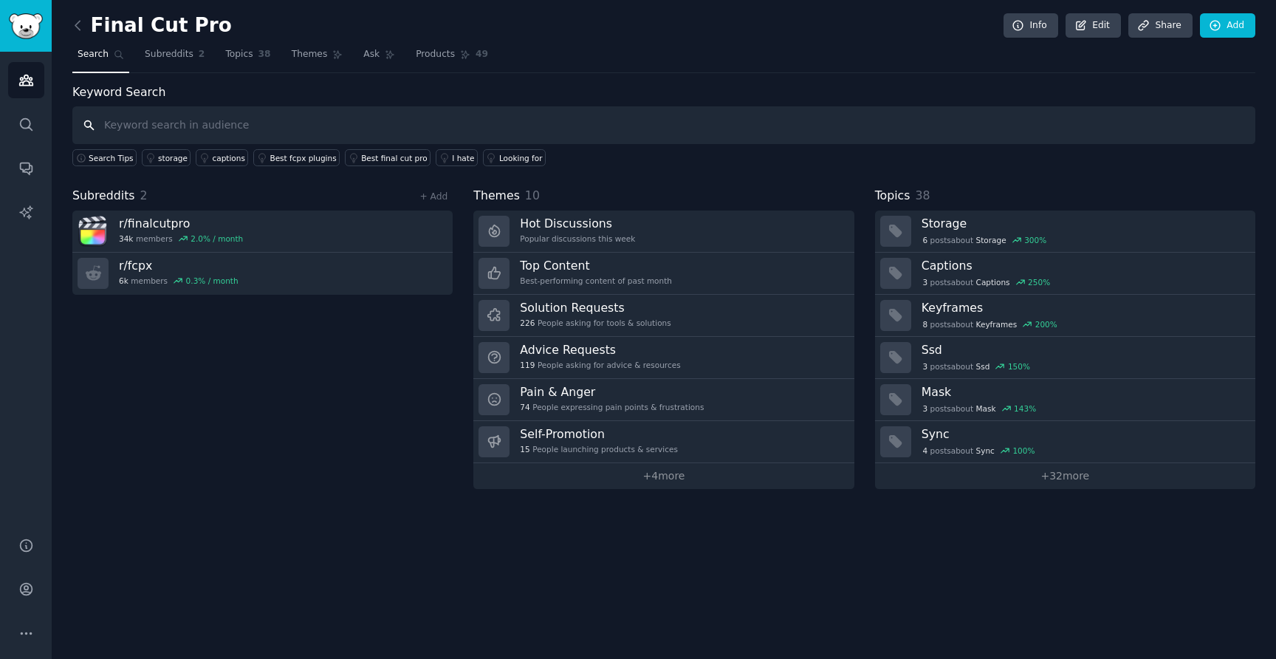
click at [159, 117] on input "text" at bounding box center [663, 125] width 1183 height 38
type input "animate keyframes"
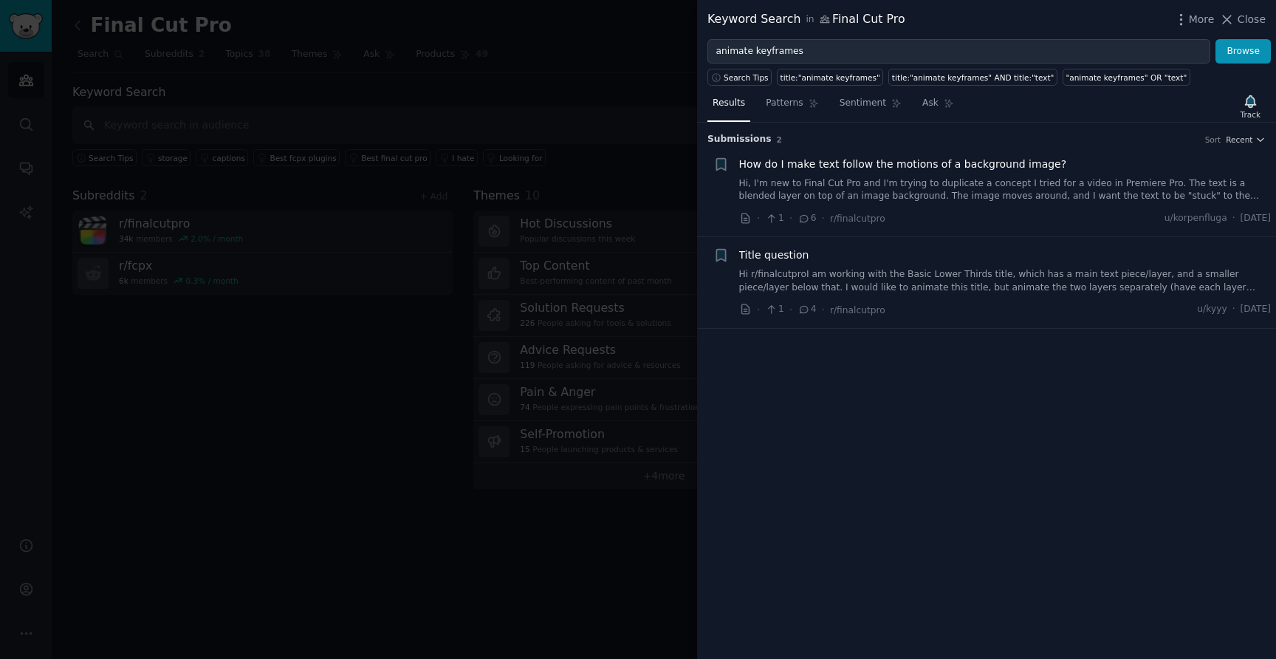
drag, startPoint x: 163, startPoint y: 328, endPoint x: 163, endPoint y: 318, distance: 10.4
click at [163, 328] on div at bounding box center [638, 329] width 1276 height 659
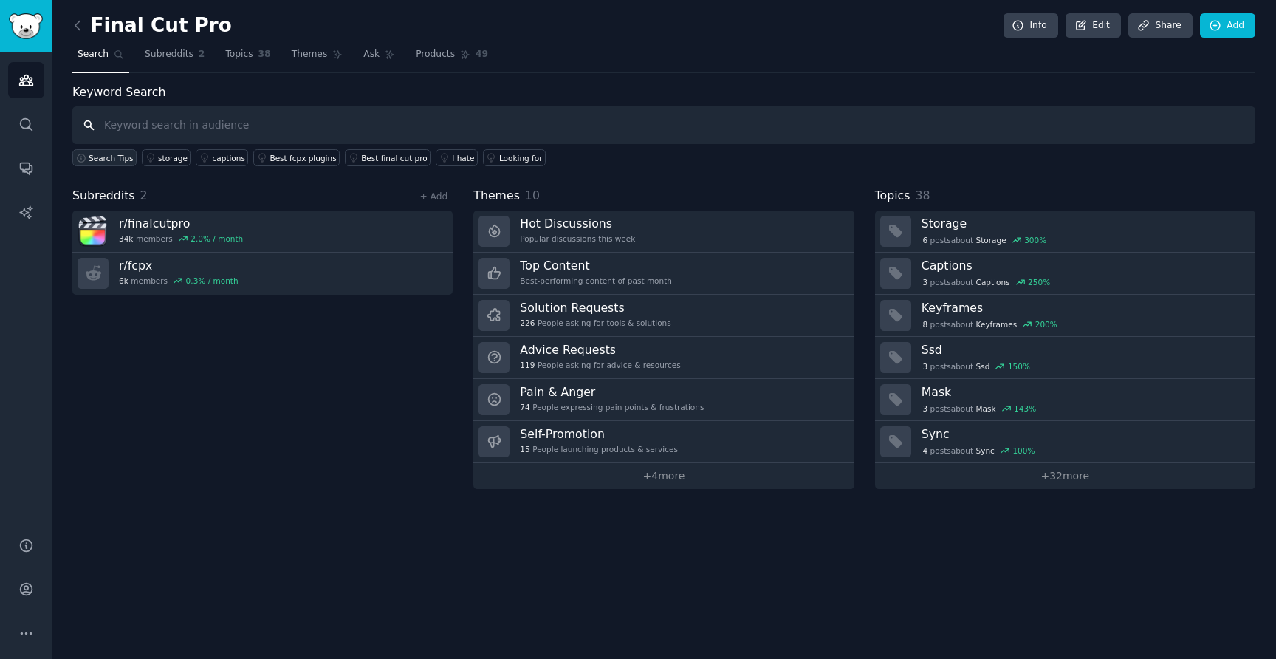
click at [114, 150] on button "Search Tips" at bounding box center [104, 157] width 64 height 17
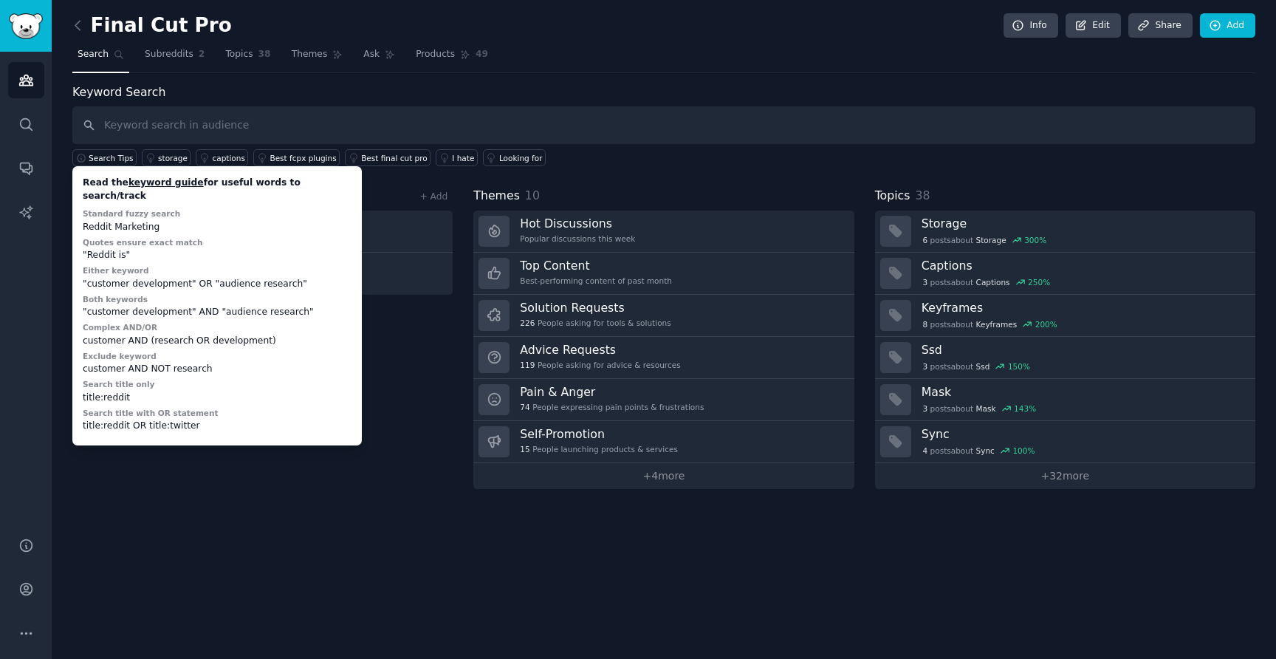
click at [251, 490] on div "Final Cut Pro Info Edit Share Add Search Subreddits 2 Topics 38 Themes Ask Prod…" at bounding box center [664, 329] width 1225 height 659
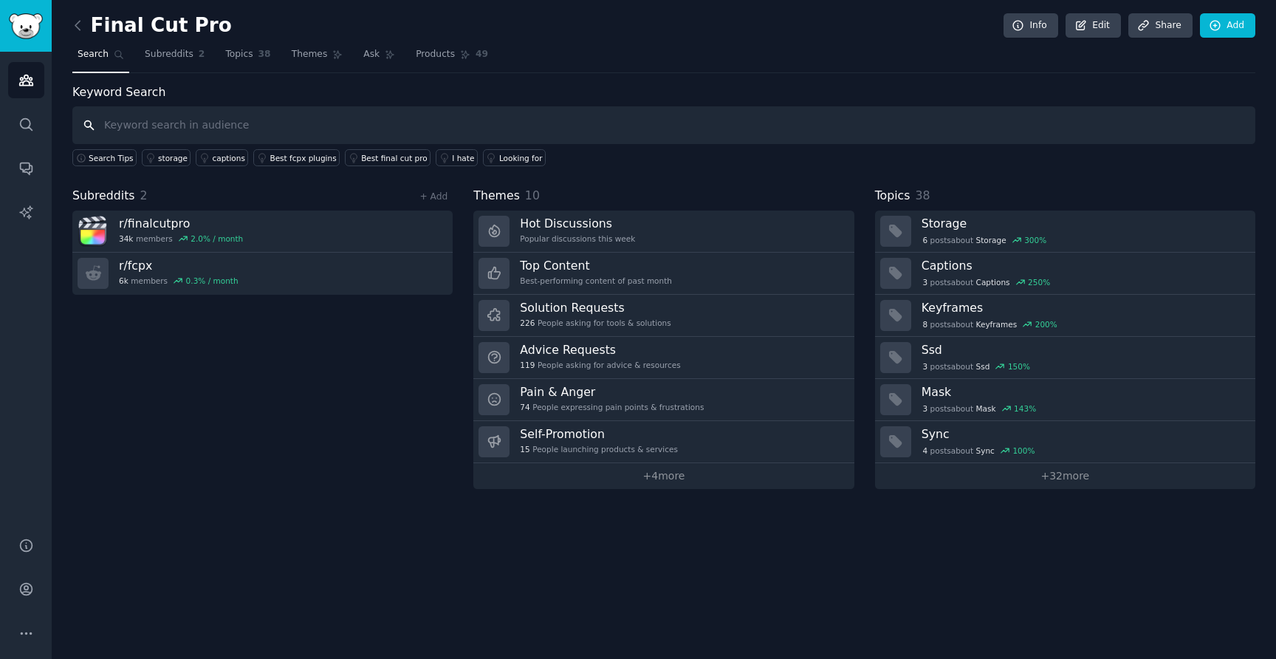
click at [138, 126] on input "text" at bounding box center [663, 125] width 1183 height 38
type input "animate keyframes"
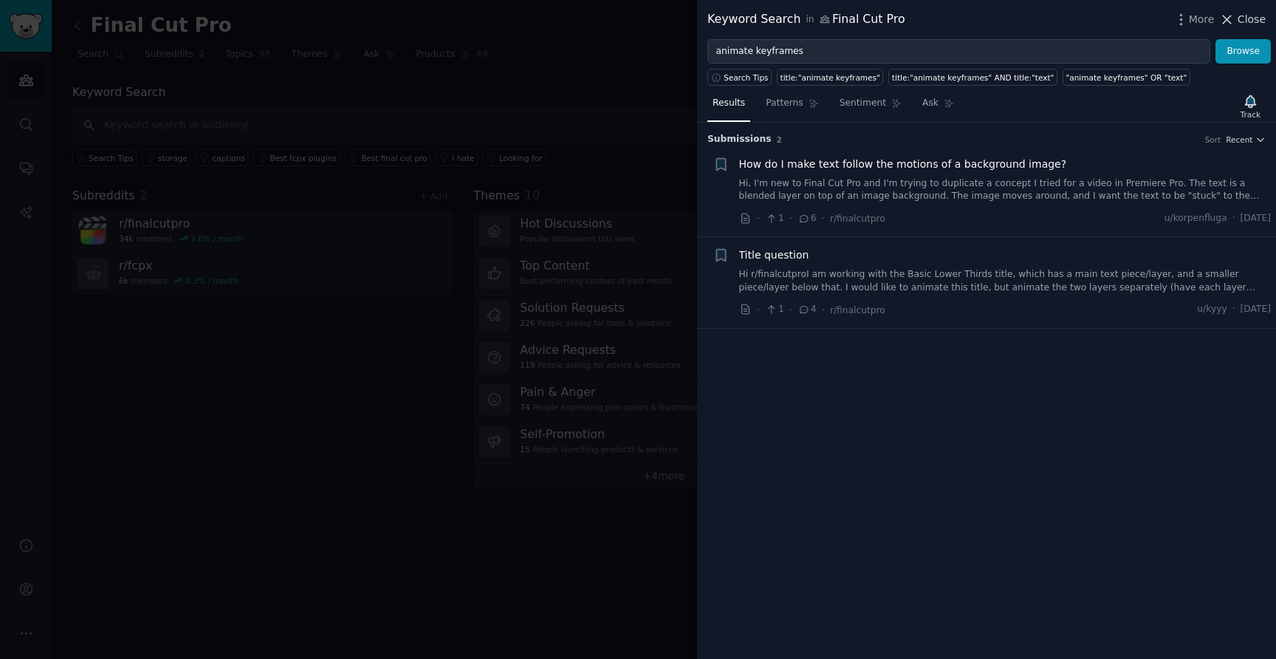
click at [1228, 18] on icon at bounding box center [1228, 20] width 8 height 8
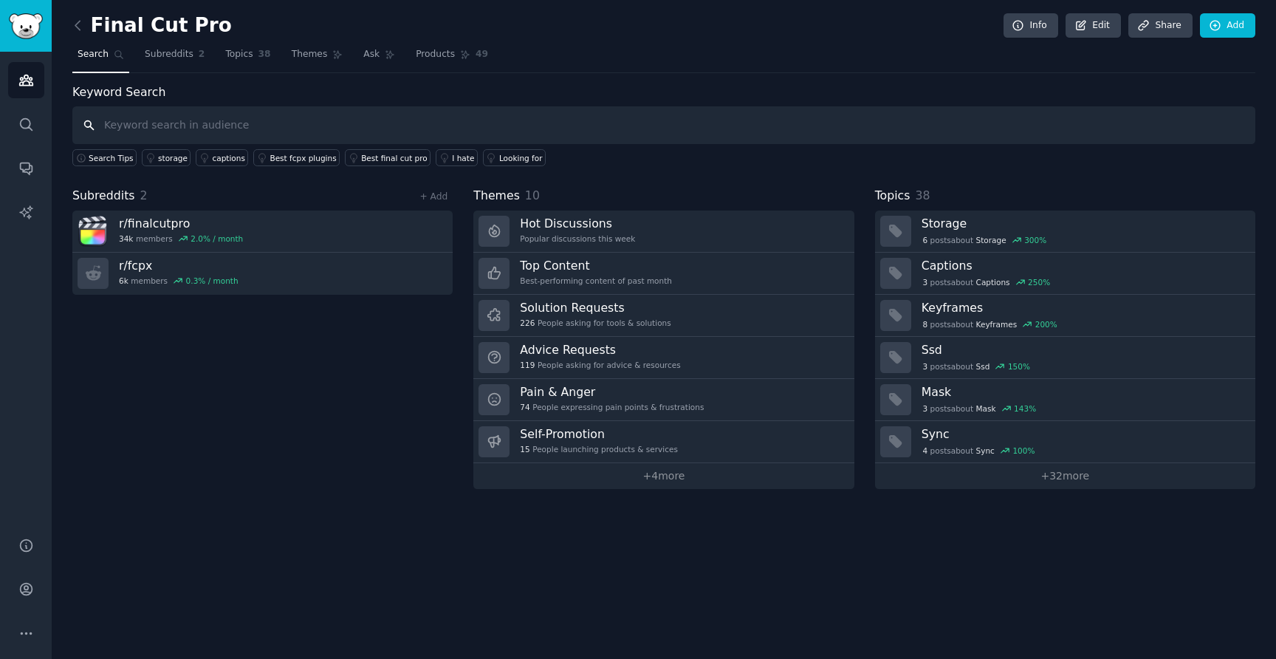
click at [216, 132] on input "text" at bounding box center [663, 125] width 1183 height 38
type input "ease in"
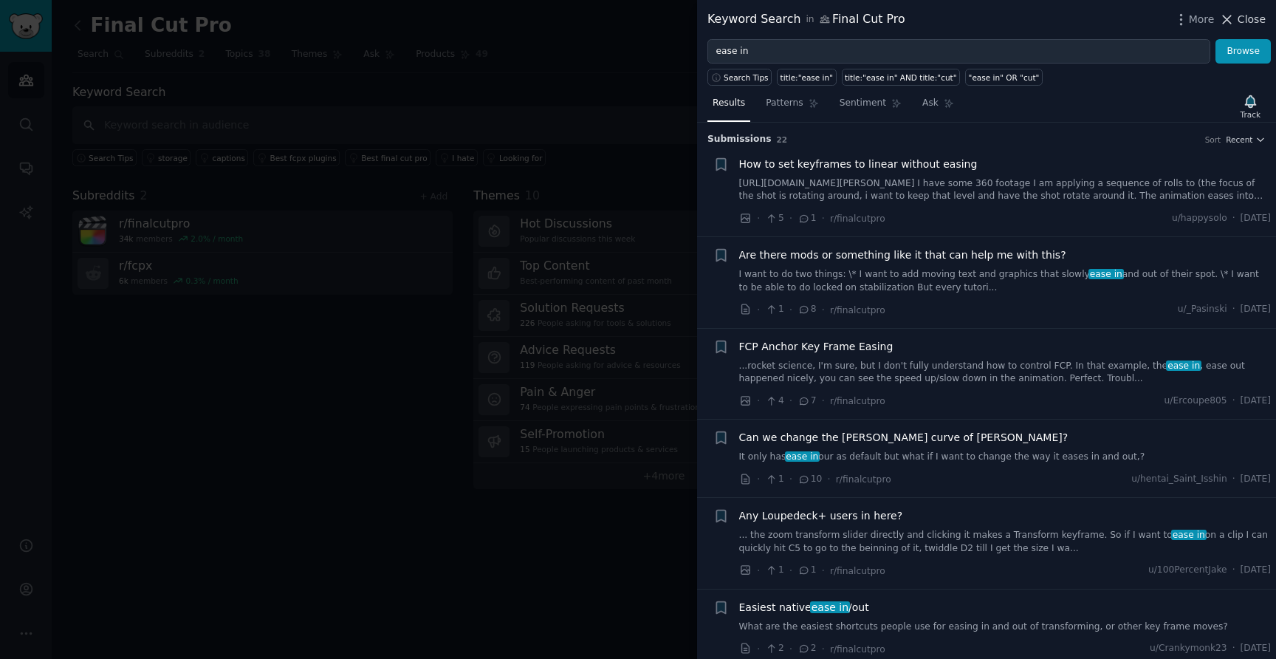
click at [1235, 19] on icon at bounding box center [1228, 20] width 16 height 16
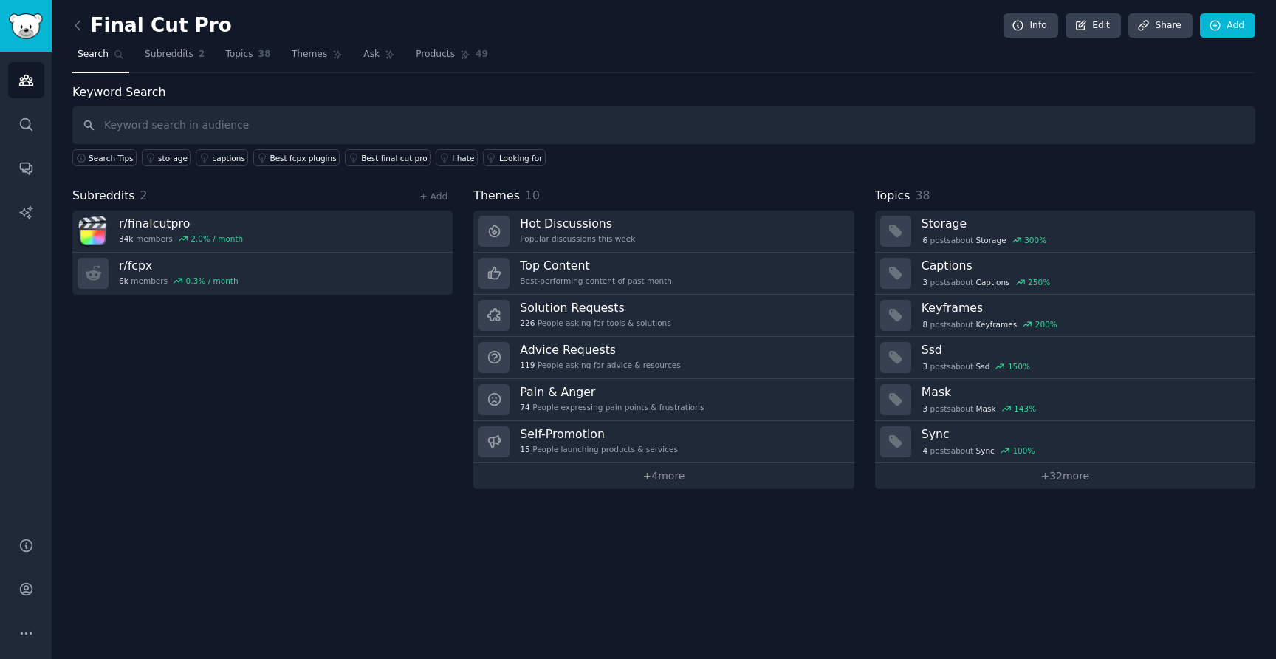
click at [220, 432] on div "Subreddits 2 + Add r/ finalcutpro 34k members 2.0 % / month r/ fcpx 6k members …" at bounding box center [262, 338] width 380 height 302
